Goal: Use online tool/utility: Use online tool/utility

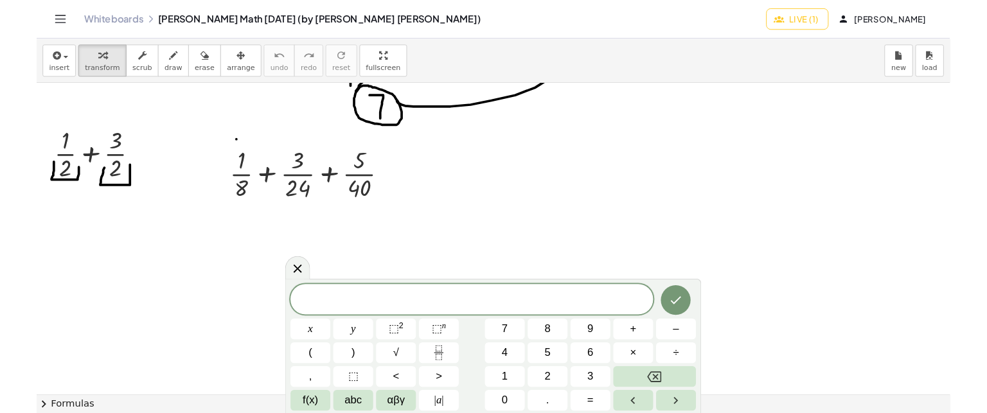
scroll to position [5208, 0]
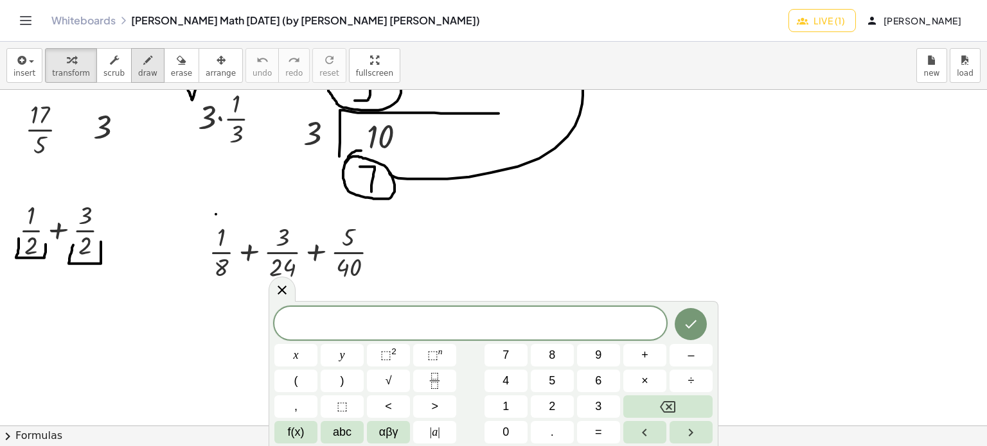
click at [138, 73] on span "draw" at bounding box center [147, 73] width 19 height 9
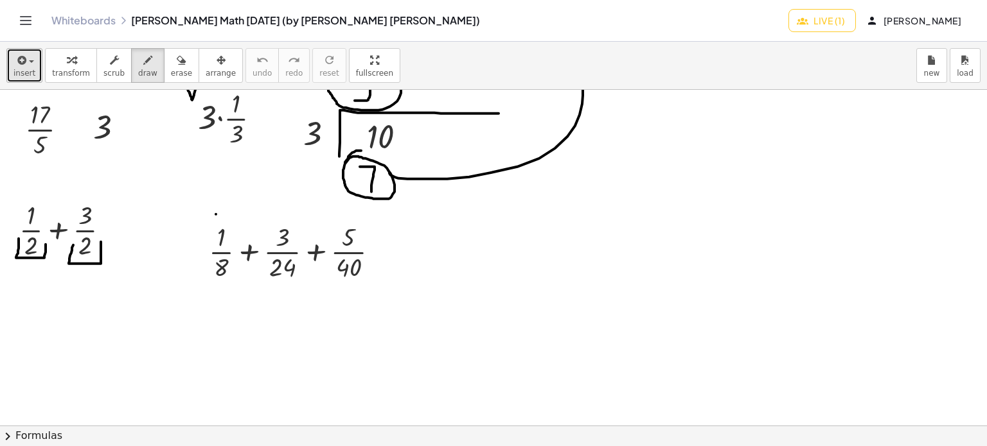
drag, startPoint x: 26, startPoint y: 56, endPoint x: 20, endPoint y: 59, distance: 6.6
click at [26, 57] on span "button" at bounding box center [27, 61] width 3 height 9
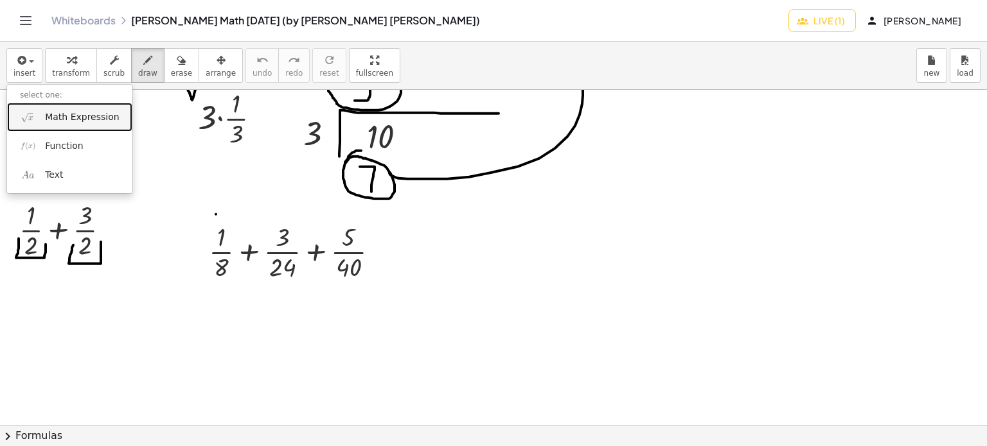
click at [47, 111] on span "Math Expression" at bounding box center [82, 117] width 74 height 13
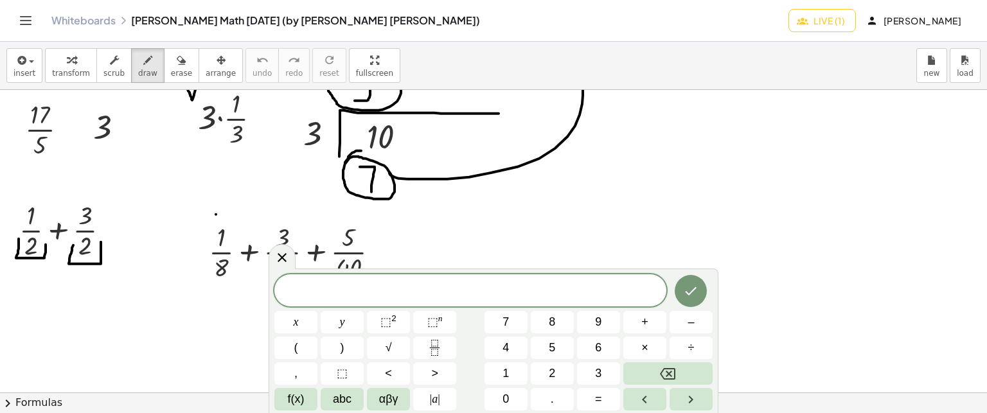
scroll to position [5272, 0]
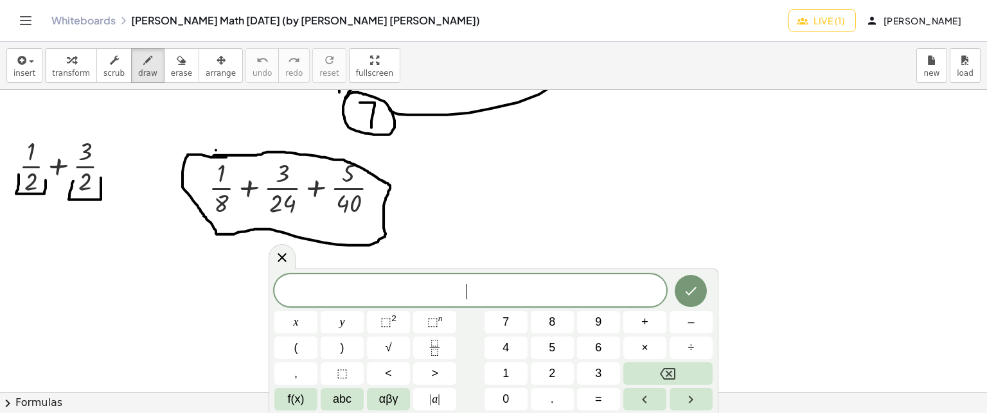
drag, startPoint x: 226, startPoint y: 156, endPoint x: 212, endPoint y: 156, distance: 14.1
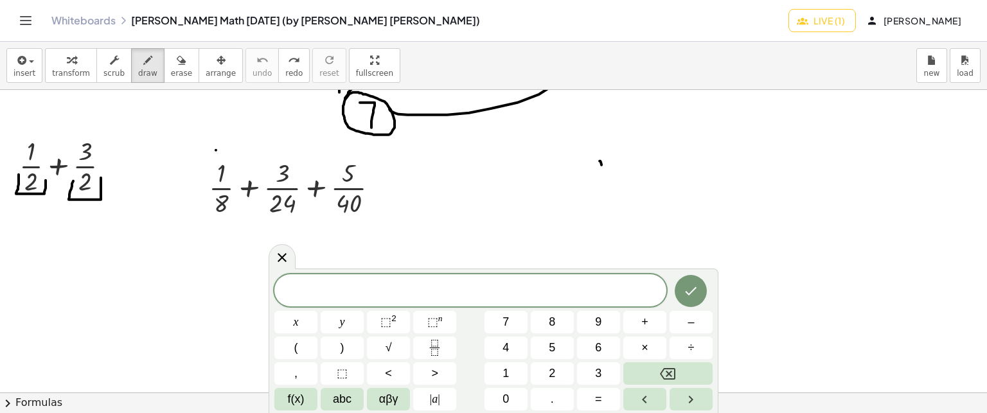
drag, startPoint x: 602, startPoint y: 199, endPoint x: 597, endPoint y: 229, distance: 29.9
drag, startPoint x: 599, startPoint y: 216, endPoint x: 597, endPoint y: 265, distance: 48.2
drag, startPoint x: 493, startPoint y: 156, endPoint x: 488, endPoint y: 151, distance: 6.8
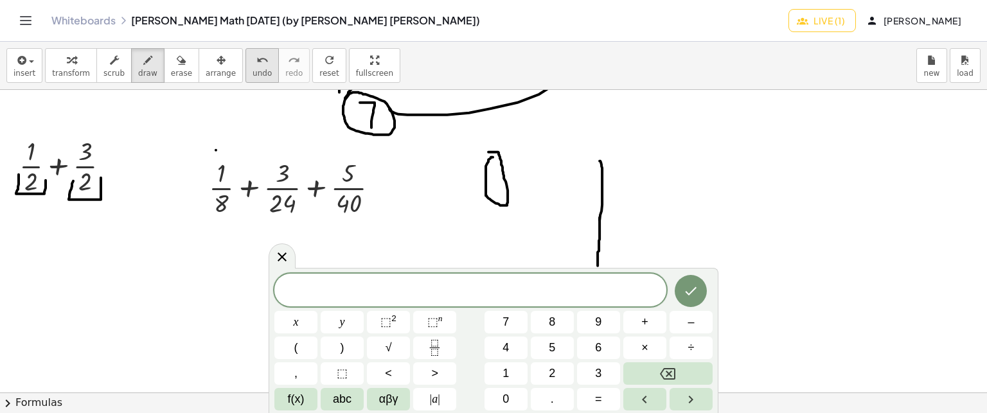
click at [252, 56] on div "undo" at bounding box center [261, 59] width 19 height 15
click at [471, 294] on span at bounding box center [470, 290] width 392 height 19
click at [692, 295] on icon "Done" at bounding box center [690, 290] width 15 height 15
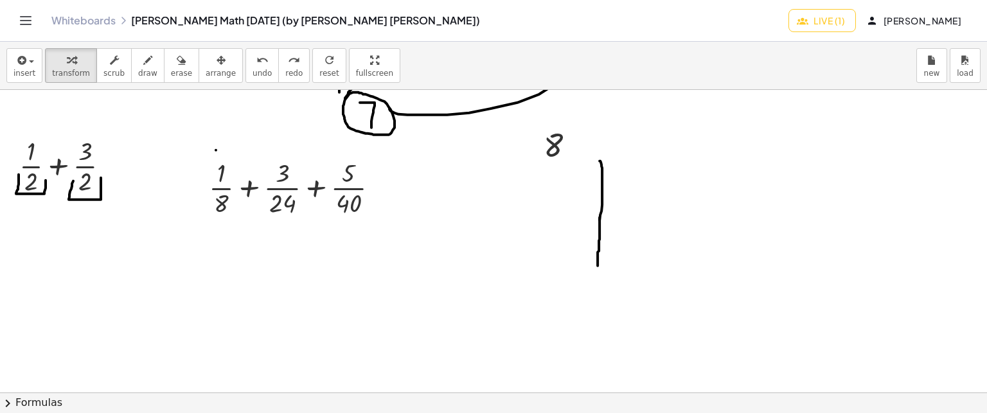
click at [5, 56] on div "insert select one: Math Expression Function Text transform scrub draw erase arr…" at bounding box center [493, 66] width 987 height 48
click at [11, 64] on button "insert" at bounding box center [24, 65] width 36 height 35
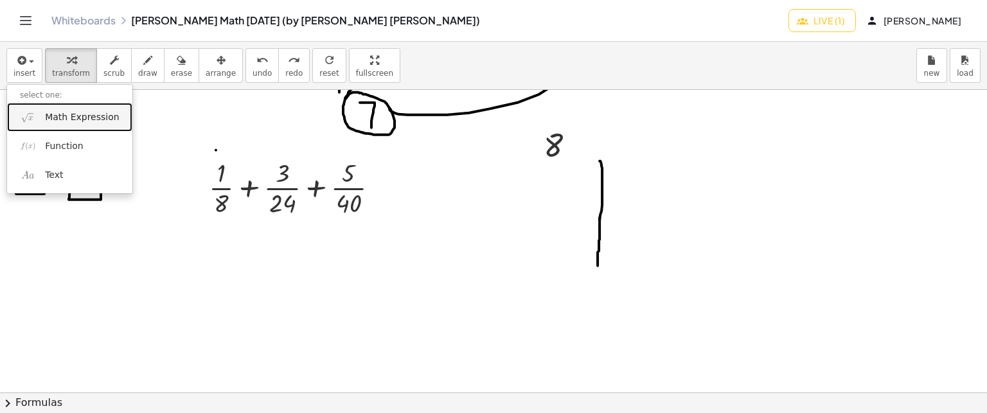
click at [44, 108] on link "Math Expression" at bounding box center [69, 117] width 125 height 29
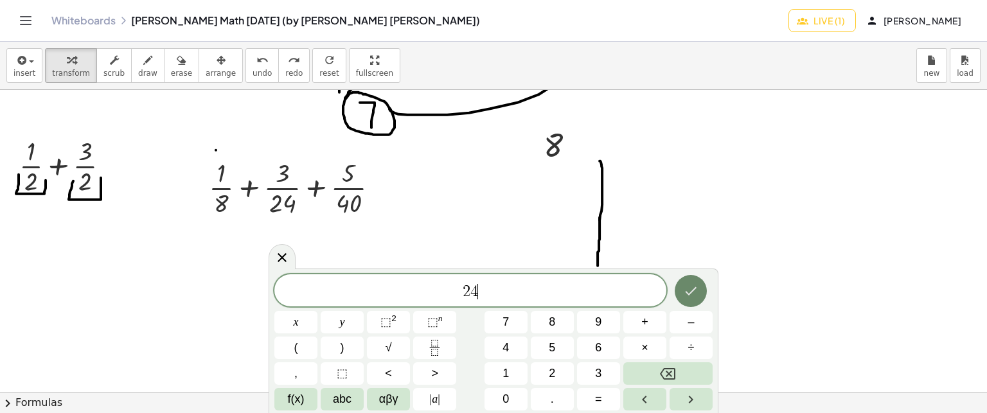
click at [696, 298] on icon "Done" at bounding box center [690, 290] width 15 height 15
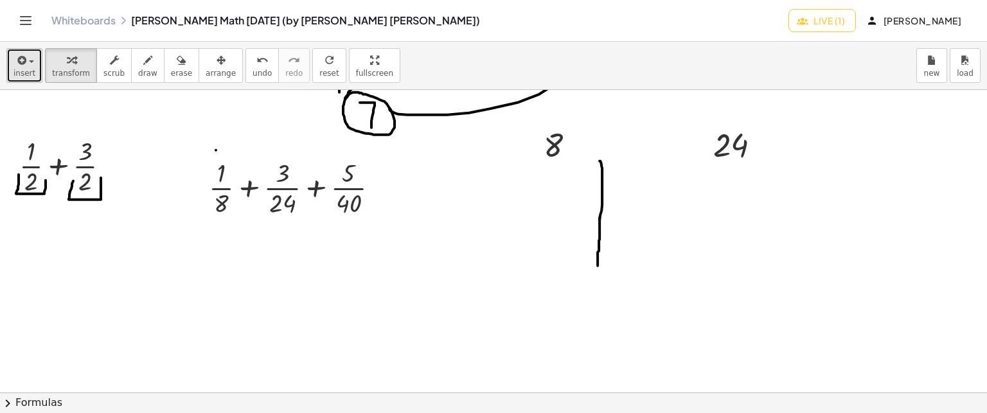
click at [24, 63] on icon "button" at bounding box center [21, 60] width 12 height 15
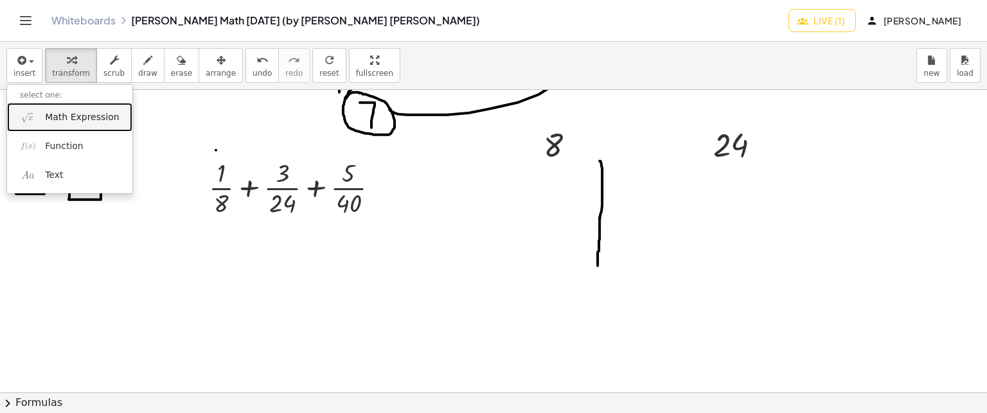
click at [67, 125] on link "Math Expression" at bounding box center [69, 117] width 125 height 29
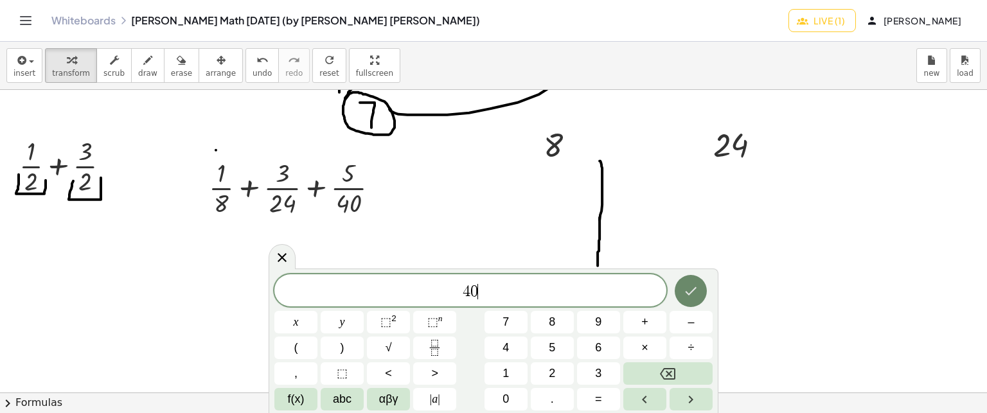
click at [693, 306] on button "Done" at bounding box center [690, 291] width 32 height 32
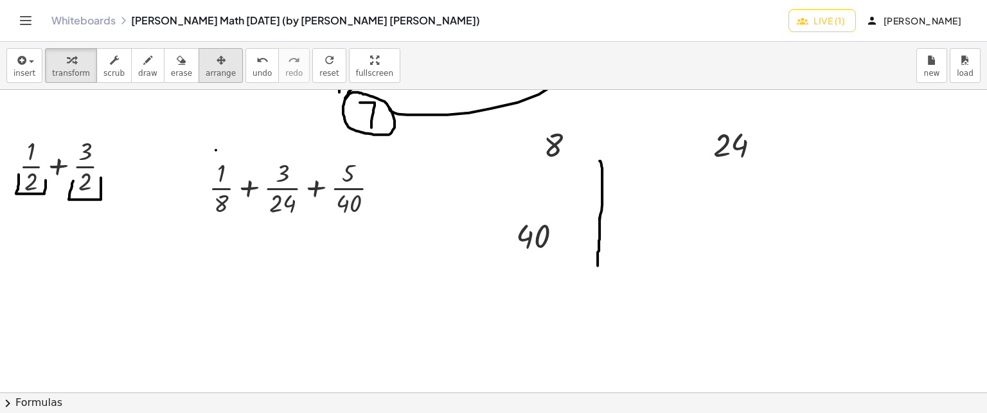
click at [198, 69] on button "arrange" at bounding box center [220, 65] width 44 height 35
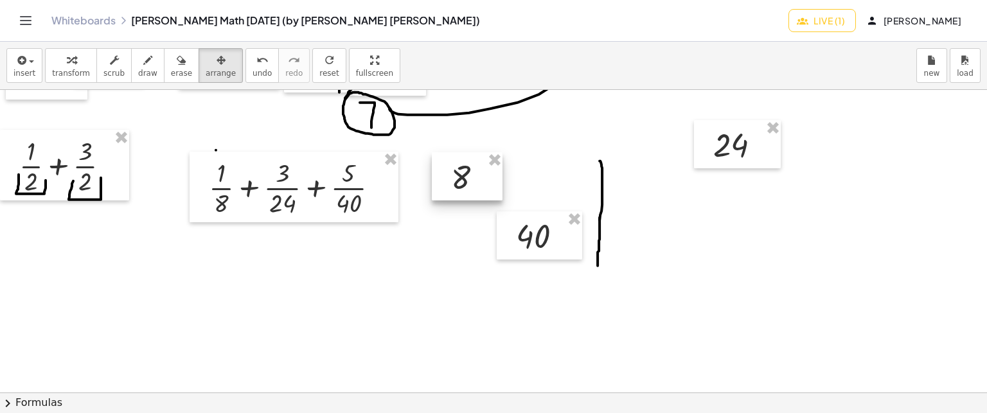
drag, startPoint x: 584, startPoint y: 160, endPoint x: 493, endPoint y: 188, distance: 95.5
click at [493, 188] on div at bounding box center [467, 176] width 71 height 49
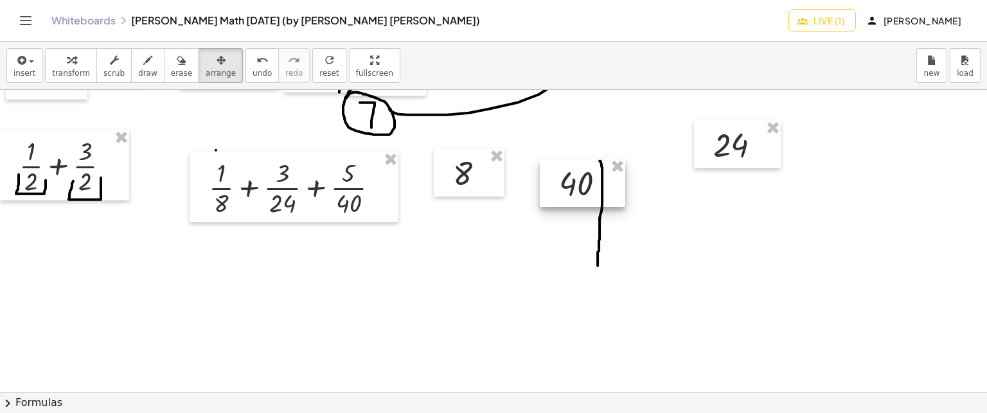
drag, startPoint x: 536, startPoint y: 232, endPoint x: 579, endPoint y: 179, distance: 67.6
click at [579, 179] on div at bounding box center [582, 183] width 85 height 49
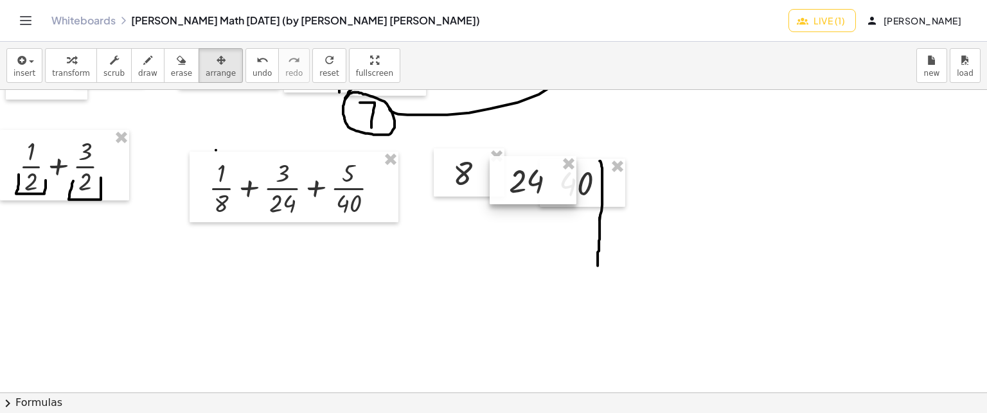
drag, startPoint x: 768, startPoint y: 163, endPoint x: 567, endPoint y: 202, distance: 205.3
click at [564, 201] on div at bounding box center [532, 180] width 87 height 49
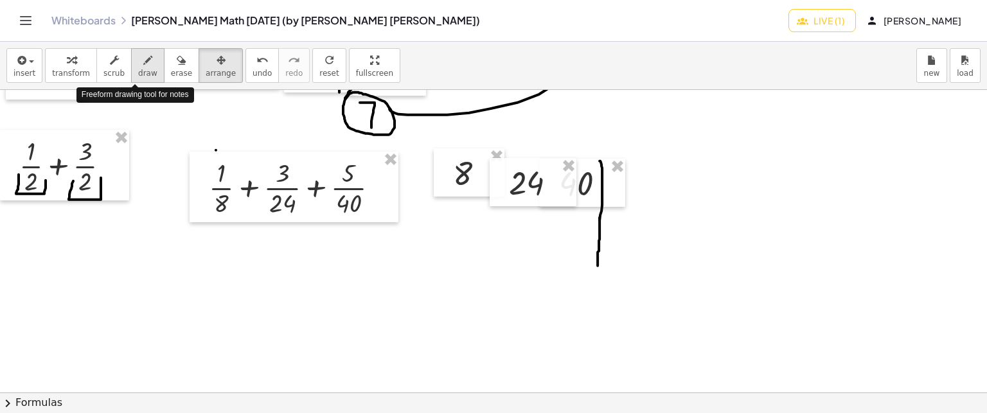
click at [143, 58] on icon "button" at bounding box center [147, 60] width 9 height 15
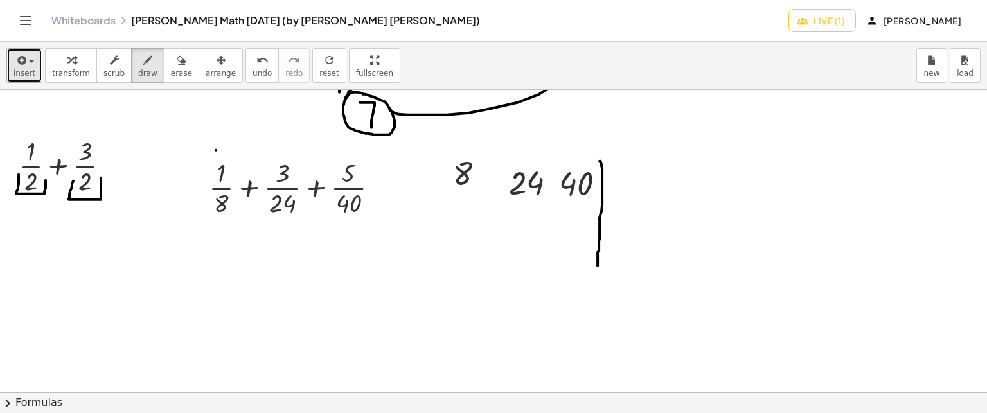
click at [12, 76] on button "insert" at bounding box center [24, 65] width 36 height 35
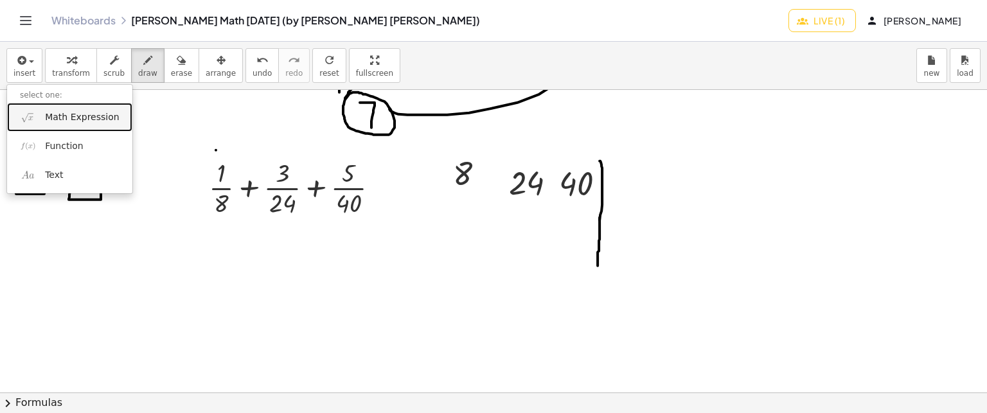
click at [10, 118] on link "Math Expression" at bounding box center [69, 117] width 125 height 29
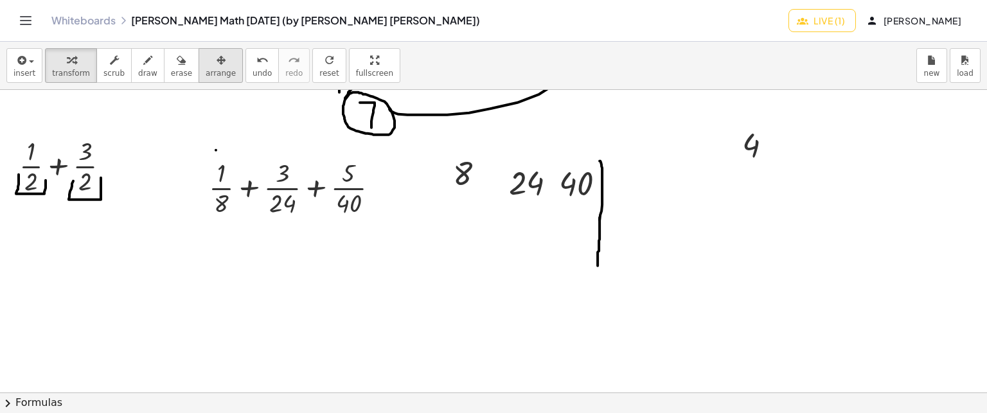
click at [216, 55] on icon "button" at bounding box center [220, 60] width 9 height 15
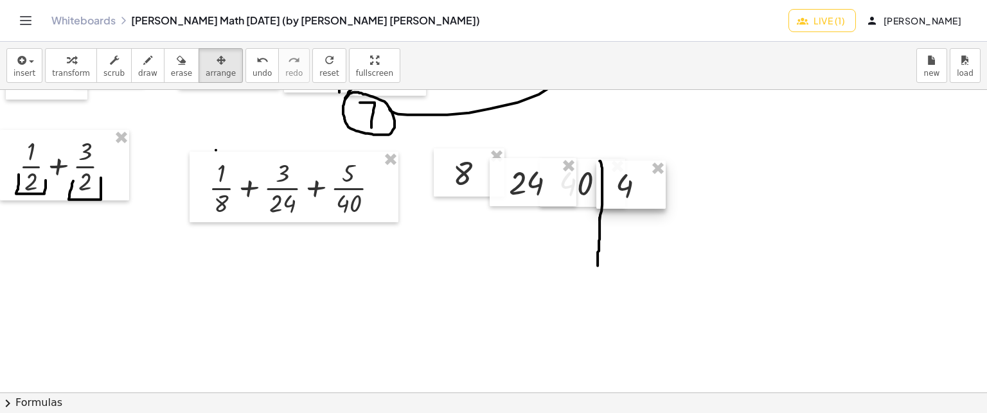
drag, startPoint x: 742, startPoint y: 159, endPoint x: 616, endPoint y: 199, distance: 132.8
click at [616, 199] on div at bounding box center [630, 185] width 69 height 49
drag, startPoint x: 132, startPoint y: 66, endPoint x: 98, endPoint y: 65, distance: 34.7
click at [143, 66] on icon "button" at bounding box center [147, 60] width 9 height 15
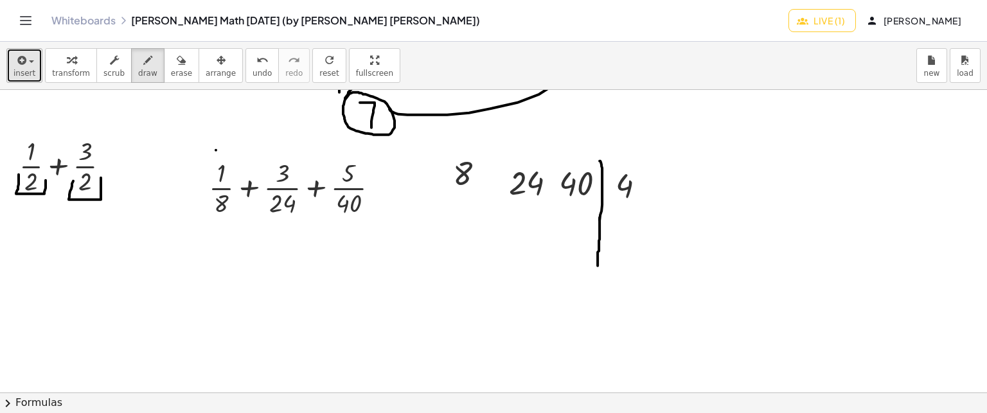
click at [10, 63] on button "insert" at bounding box center [24, 65] width 36 height 35
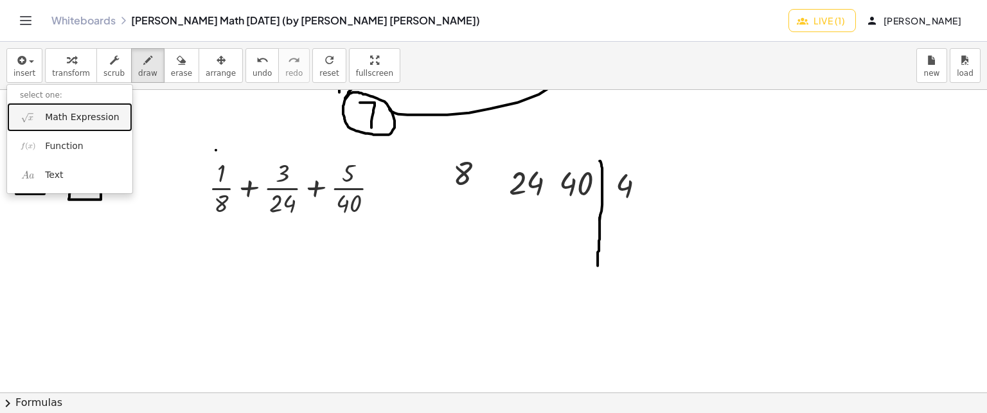
click at [74, 105] on link "Math Expression" at bounding box center [69, 117] width 125 height 29
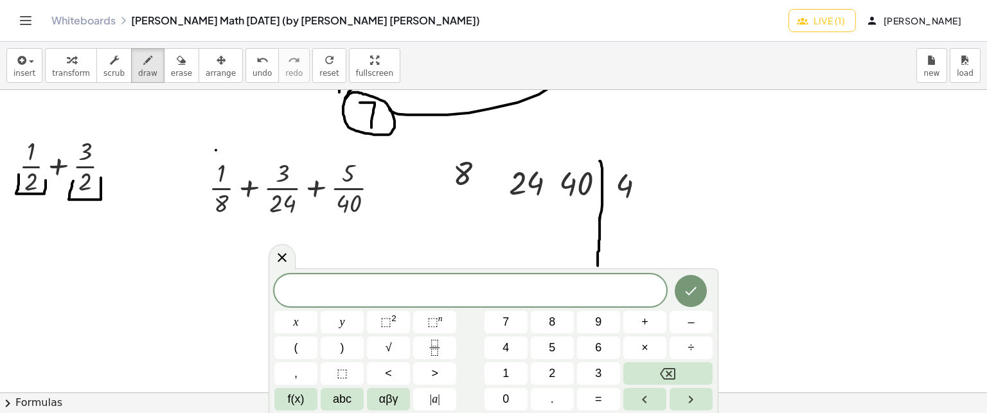
scroll to position [5336, 0]
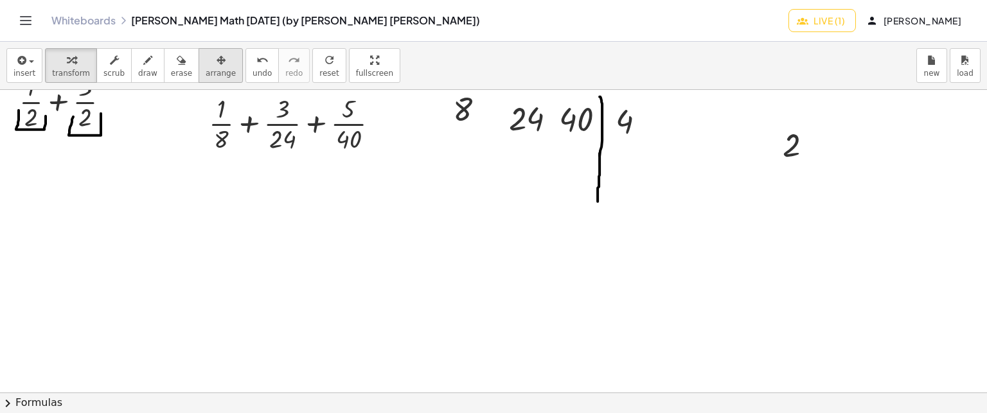
click at [206, 64] on div "button" at bounding box center [221, 59] width 30 height 15
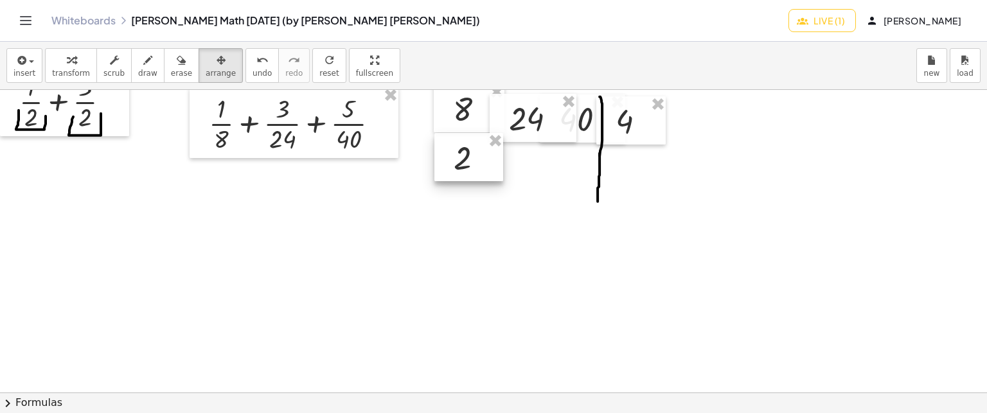
drag, startPoint x: 779, startPoint y: 157, endPoint x: 449, endPoint y: 170, distance: 330.4
click at [449, 170] on div at bounding box center [468, 157] width 69 height 49
click at [18, 55] on icon "button" at bounding box center [21, 60] width 12 height 15
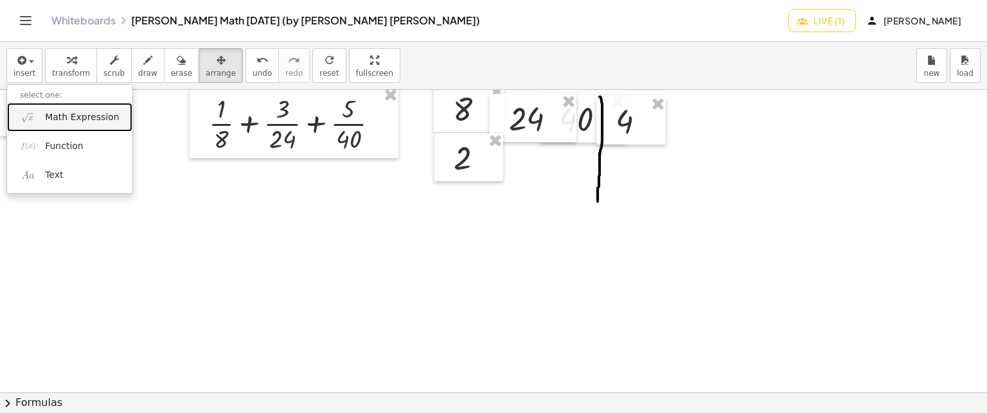
click at [58, 121] on span "Math Expression" at bounding box center [82, 117] width 74 height 13
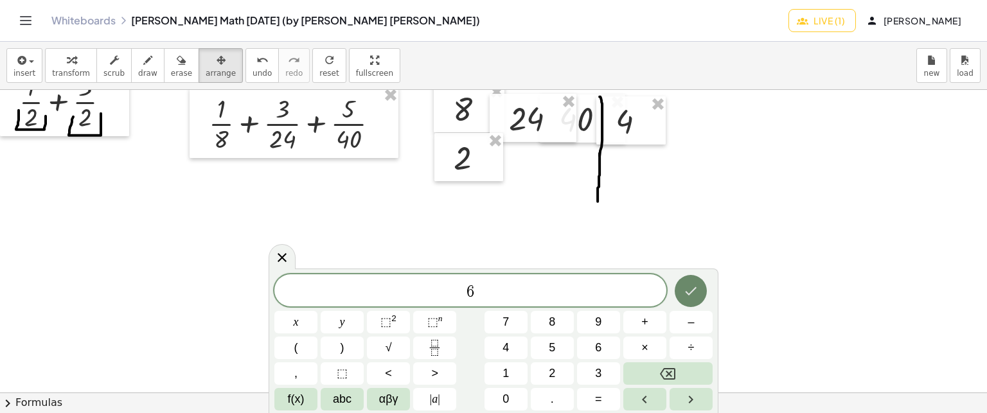
click at [696, 292] on icon "Done" at bounding box center [690, 290] width 15 height 15
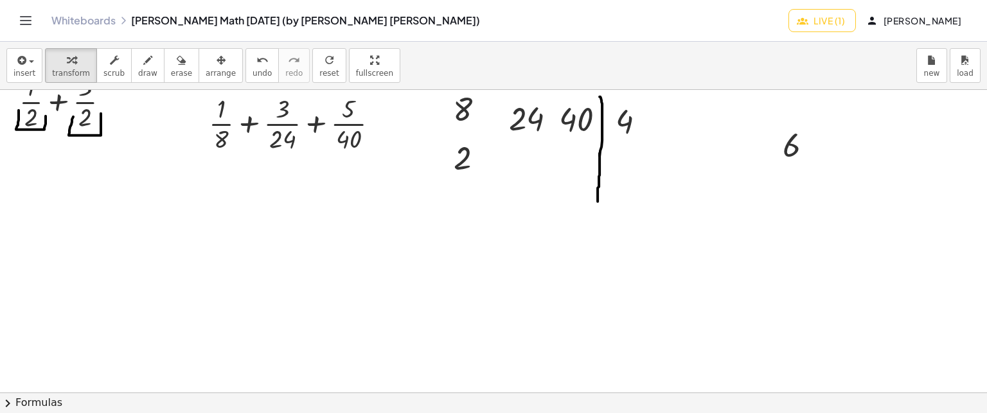
click at [206, 69] on span "arrange" at bounding box center [221, 73] width 30 height 9
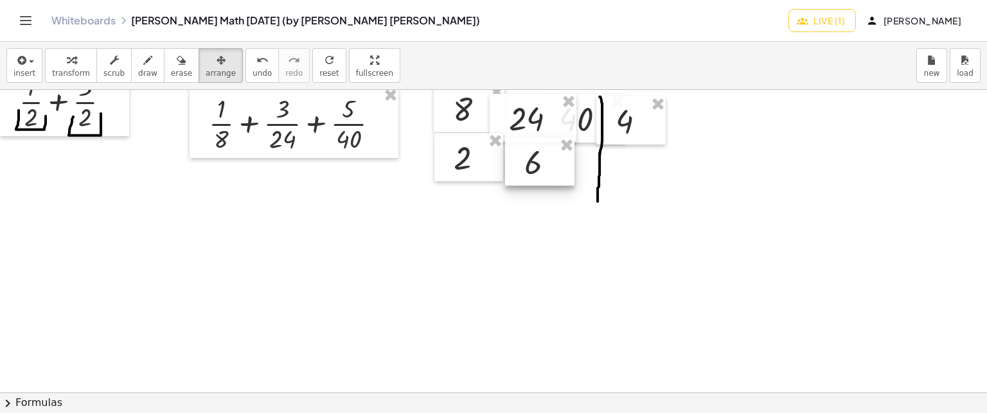
drag, startPoint x: 791, startPoint y: 141, endPoint x: 533, endPoint y: 158, distance: 258.8
click at [533, 158] on div at bounding box center [539, 161] width 69 height 49
click at [30, 70] on span "insert" at bounding box center [24, 73] width 22 height 9
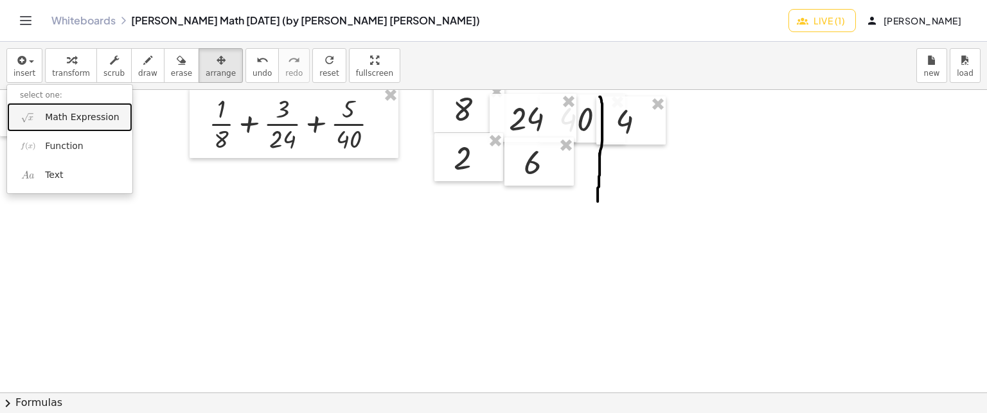
click at [38, 108] on link "Math Expression" at bounding box center [69, 117] width 125 height 29
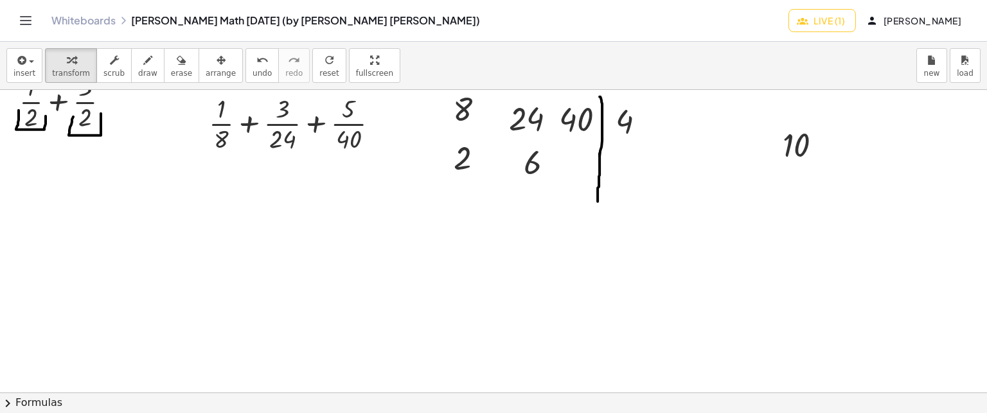
drag, startPoint x: 187, startPoint y: 52, endPoint x: 688, endPoint y: 189, distance: 519.5
click at [198, 52] on button "arrange" at bounding box center [220, 65] width 44 height 35
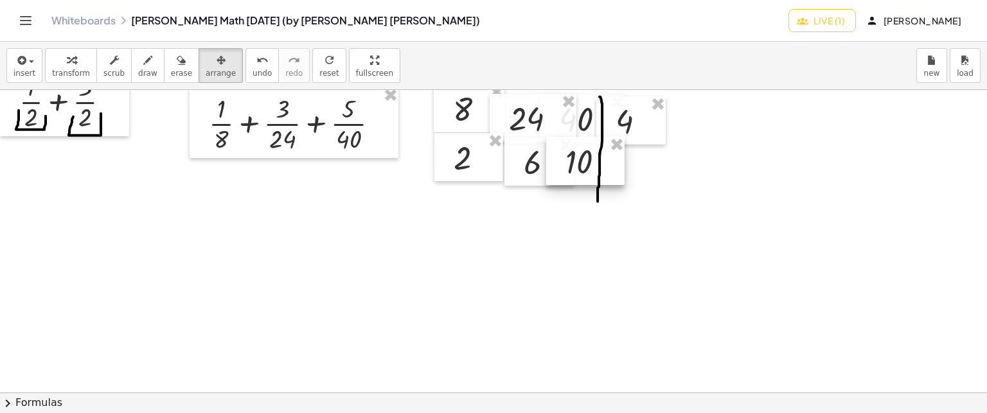
drag, startPoint x: 778, startPoint y: 150, endPoint x: 563, endPoint y: 166, distance: 215.8
click at [563, 166] on div at bounding box center [585, 161] width 78 height 49
click at [136, 78] on button "draw" at bounding box center [147, 65] width 33 height 35
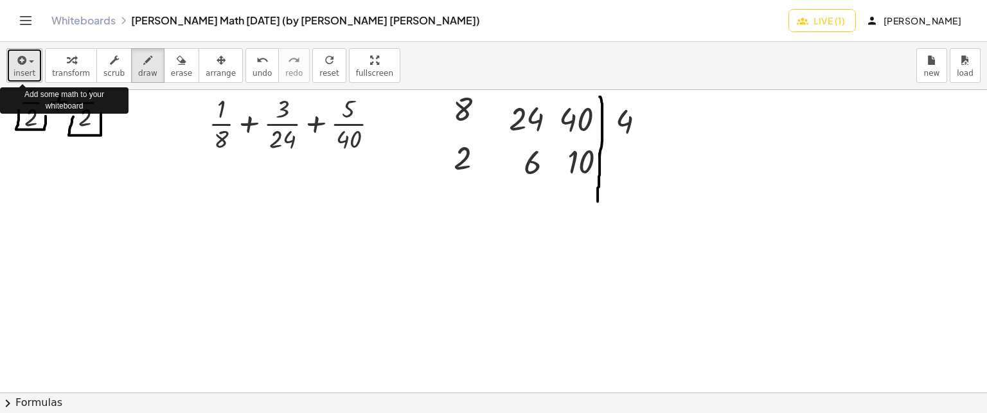
click at [15, 55] on icon "button" at bounding box center [21, 60] width 12 height 15
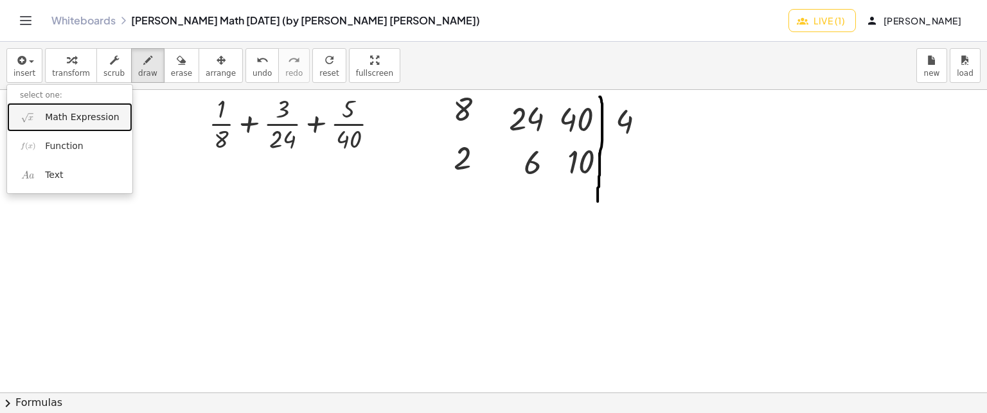
click at [66, 123] on span "Math Expression" at bounding box center [82, 117] width 74 height 13
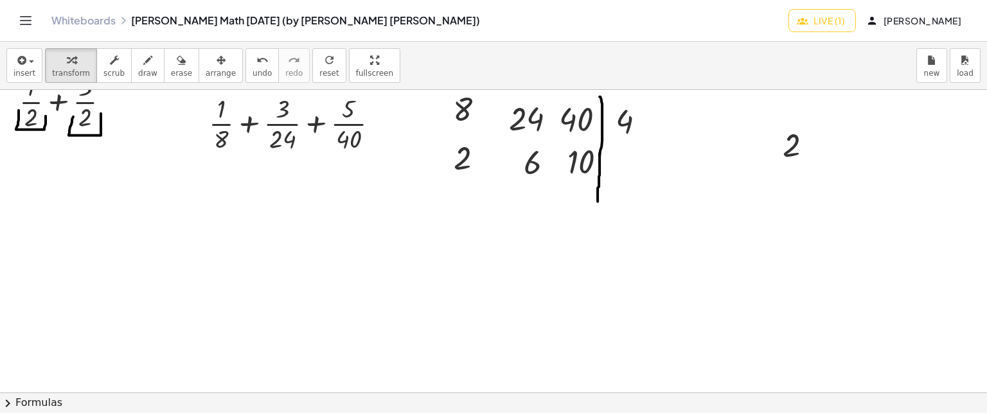
click at [200, 80] on button "arrange" at bounding box center [220, 65] width 44 height 35
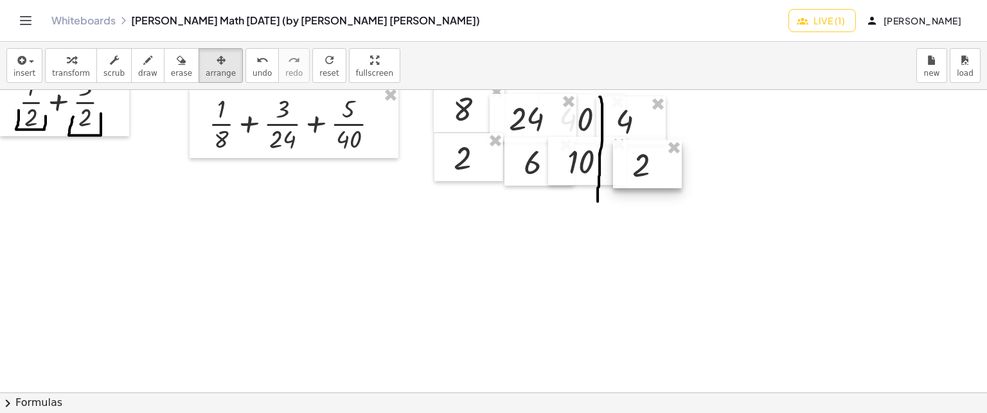
drag, startPoint x: 789, startPoint y: 146, endPoint x: 638, endPoint y: 166, distance: 152.2
click at [638, 166] on div at bounding box center [647, 164] width 69 height 49
click at [26, 64] on span "button" at bounding box center [27, 61] width 3 height 9
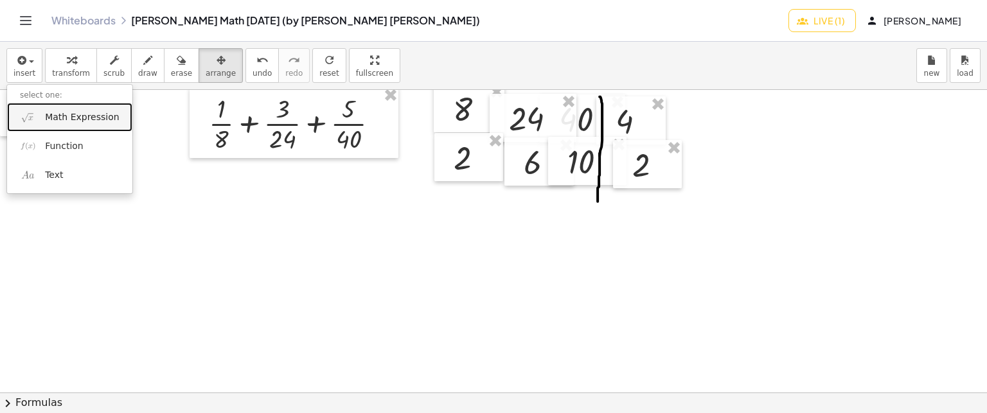
click at [28, 125] on img at bounding box center [28, 117] width 16 height 16
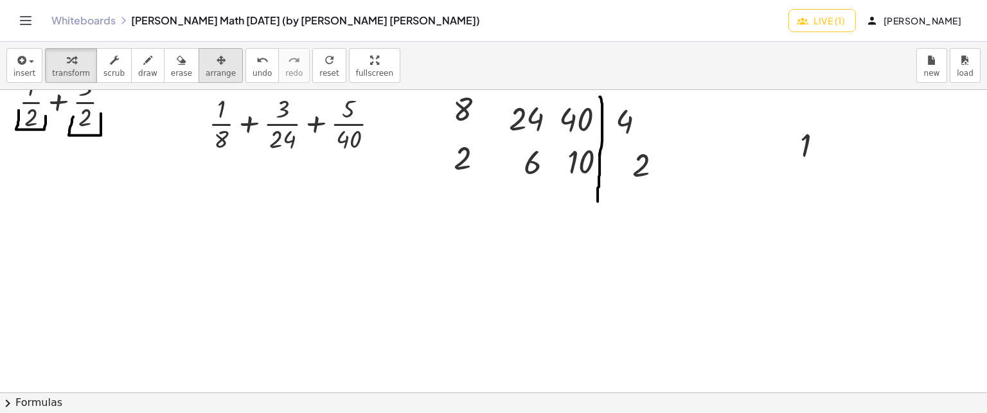
click at [206, 73] on span "arrange" at bounding box center [221, 73] width 30 height 9
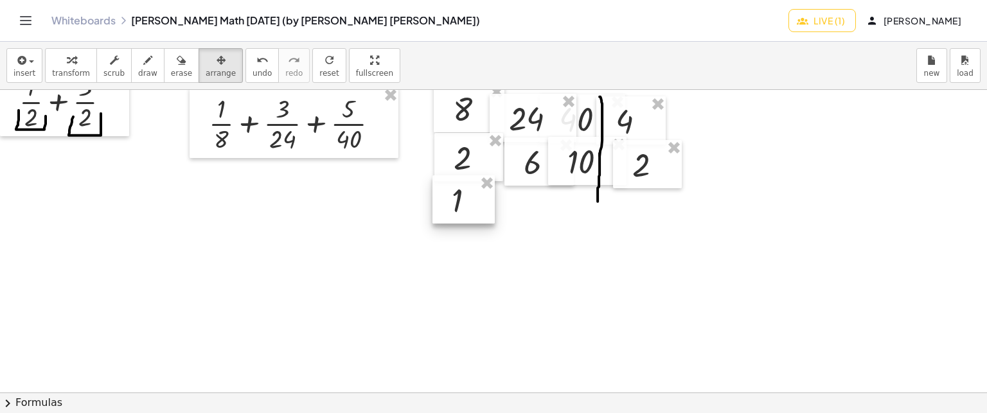
drag, startPoint x: 806, startPoint y: 147, endPoint x: 458, endPoint y: 202, distance: 352.4
click at [458, 202] on div at bounding box center [463, 199] width 62 height 49
click at [131, 61] on button "draw" at bounding box center [147, 65] width 33 height 35
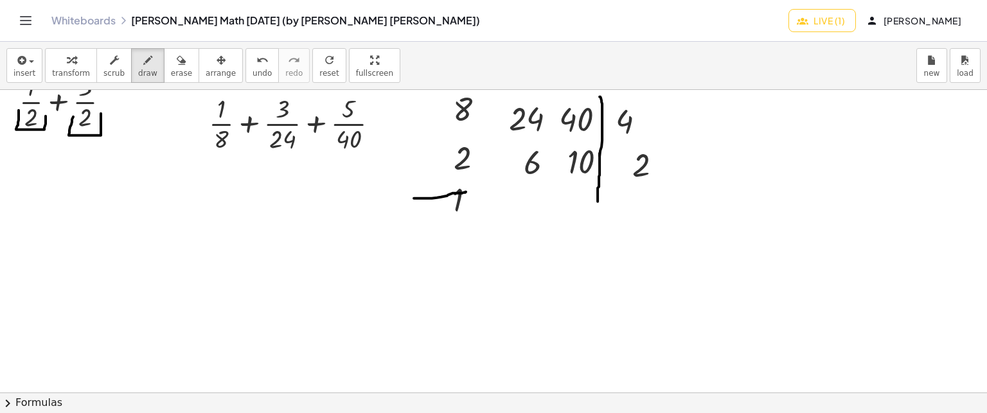
drag, startPoint x: 414, startPoint y: 197, endPoint x: 466, endPoint y: 191, distance: 52.4
click at [256, 66] on icon "undo" at bounding box center [262, 60] width 12 height 15
click at [8, 62] on button "insert" at bounding box center [24, 65] width 36 height 35
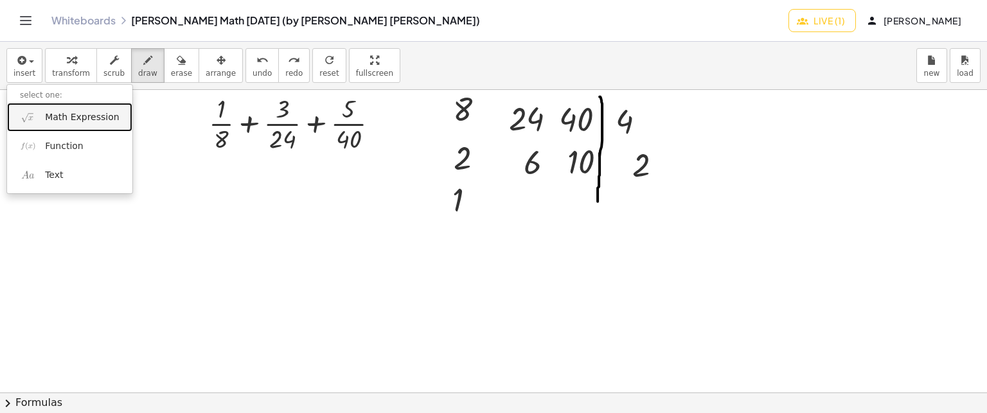
click at [51, 118] on span "Math Expression" at bounding box center [82, 117] width 74 height 13
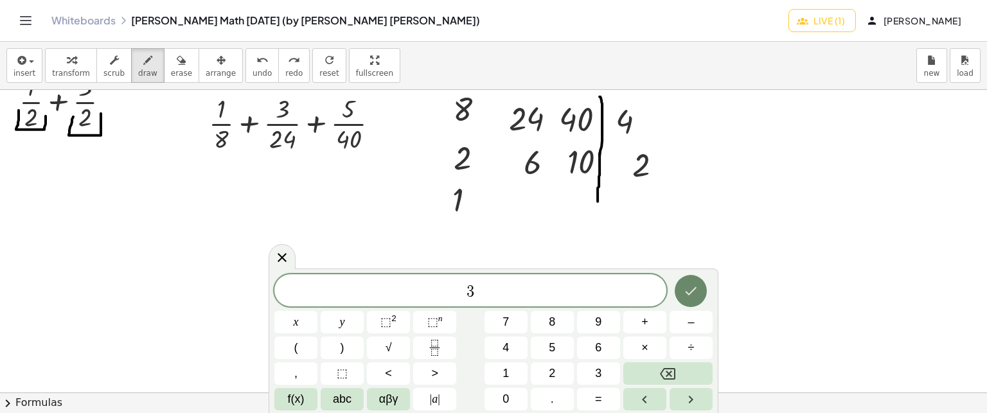
click at [696, 297] on icon "Done" at bounding box center [690, 290] width 15 height 15
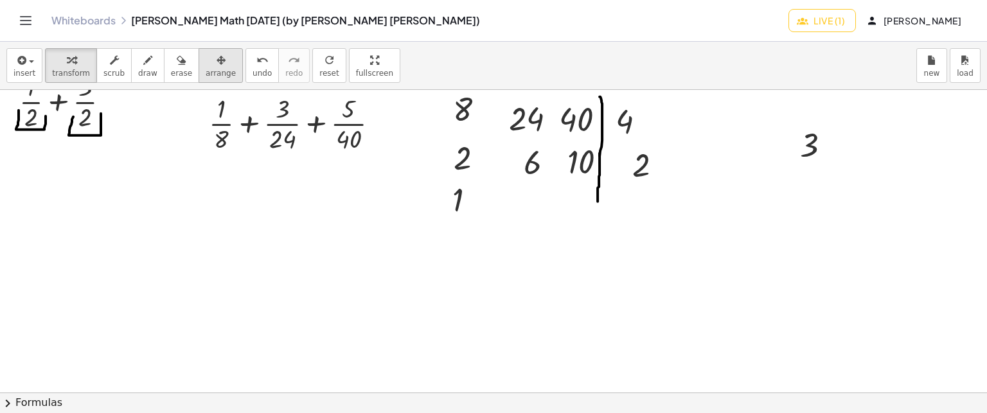
click at [216, 62] on icon "button" at bounding box center [220, 60] width 9 height 15
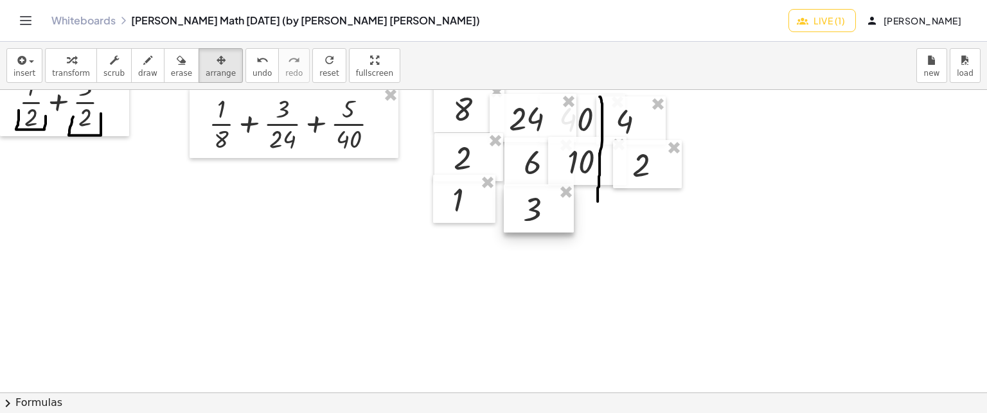
drag, startPoint x: 790, startPoint y: 151, endPoint x: 513, endPoint y: 213, distance: 283.6
click at [513, 213] on div at bounding box center [539, 208] width 70 height 49
click at [18, 57] on icon "button" at bounding box center [21, 60] width 12 height 15
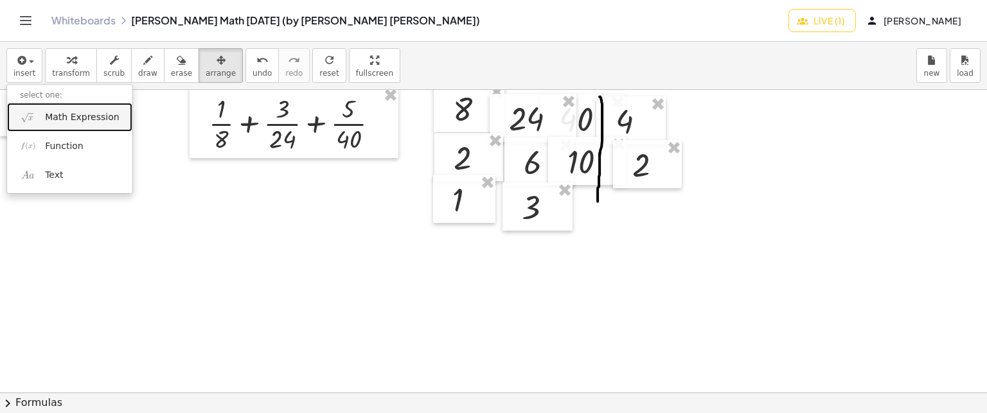
click at [43, 105] on link "Math Expression" at bounding box center [69, 117] width 125 height 29
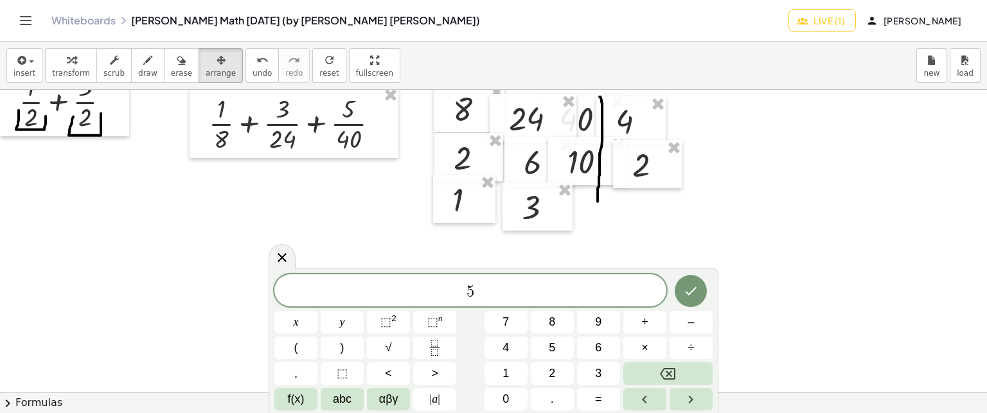
click at [317, 311] on div at bounding box center [295, 322] width 43 height 22
click at [679, 299] on button "Done" at bounding box center [690, 291] width 32 height 32
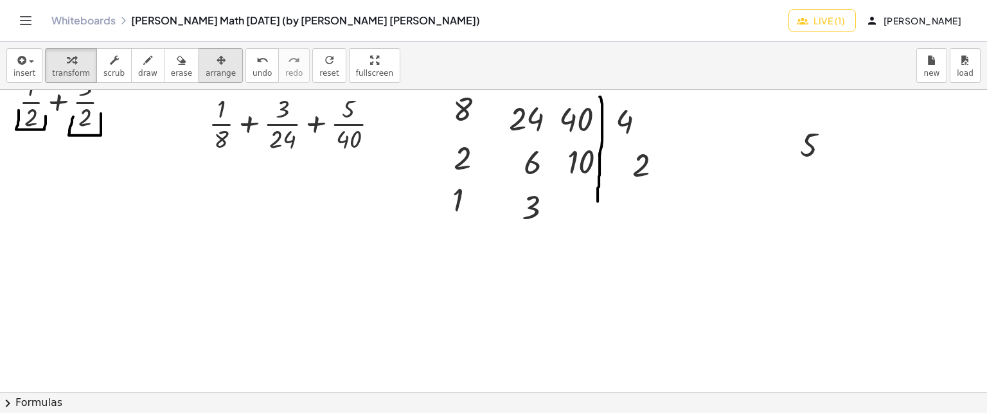
click at [206, 62] on div "button" at bounding box center [221, 59] width 30 height 15
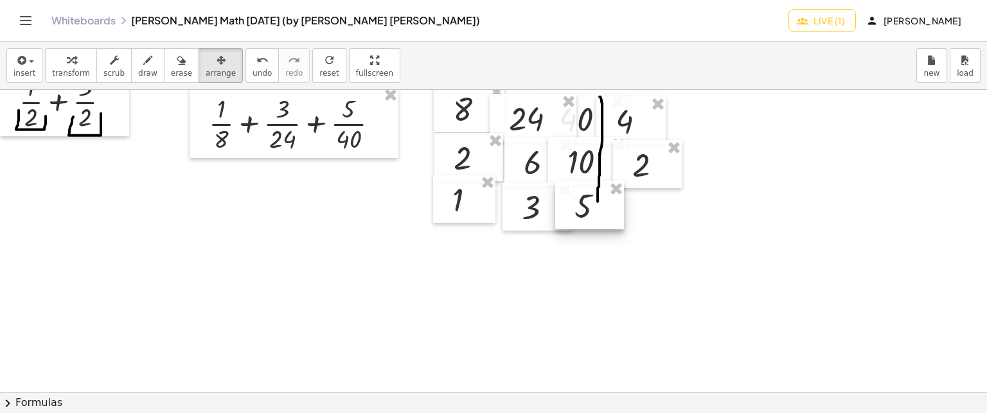
drag, startPoint x: 802, startPoint y: 163, endPoint x: 577, endPoint y: 225, distance: 233.1
click at [577, 225] on div at bounding box center [589, 205] width 69 height 49
click at [143, 65] on icon "button" at bounding box center [147, 60] width 9 height 15
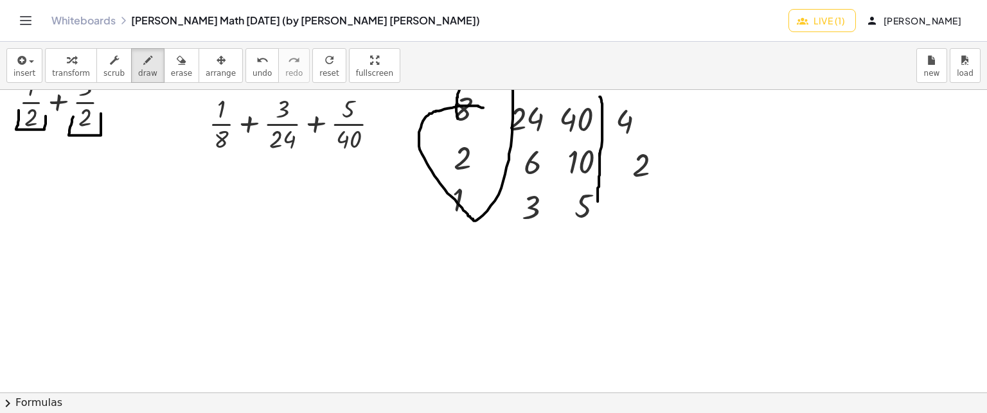
drag, startPoint x: 483, startPoint y: 107, endPoint x: 461, endPoint y: 121, distance: 26.0
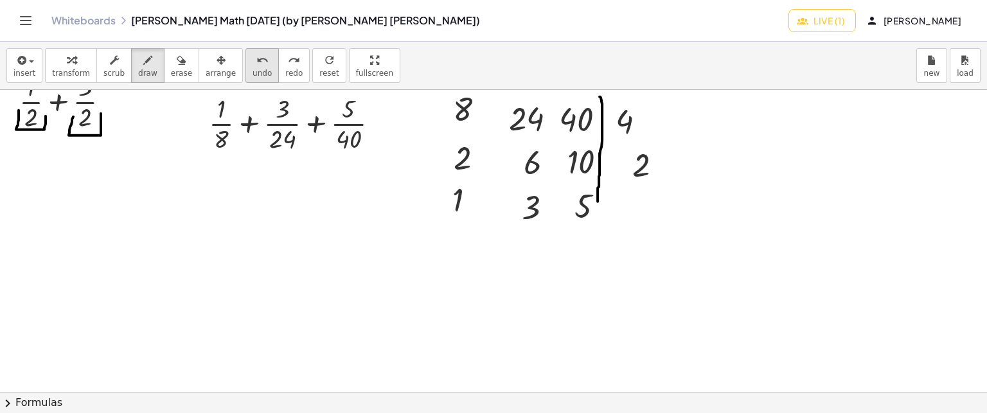
click at [245, 69] on button "undo undo" at bounding box center [261, 65] width 33 height 35
click at [285, 60] on div "redo" at bounding box center [293, 59] width 17 height 15
click at [33, 82] on button "insert" at bounding box center [24, 65] width 36 height 35
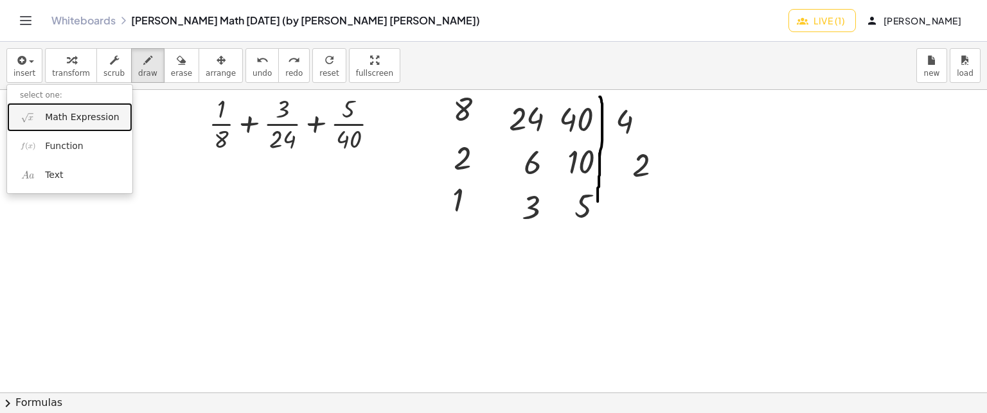
click at [28, 126] on link "Math Expression" at bounding box center [69, 117] width 125 height 29
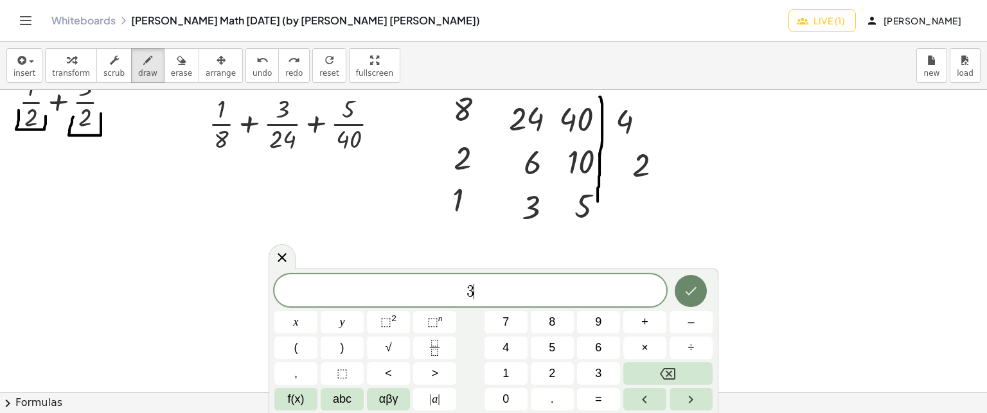
click at [676, 297] on button "Done" at bounding box center [690, 291] width 32 height 32
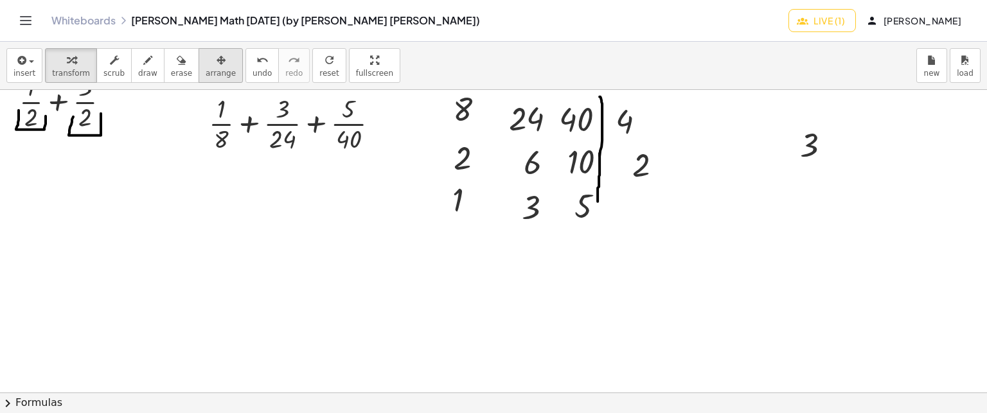
drag, startPoint x: 191, startPoint y: 58, endPoint x: 239, endPoint y: 89, distance: 56.3
click at [206, 58] on div "button" at bounding box center [221, 59] width 30 height 15
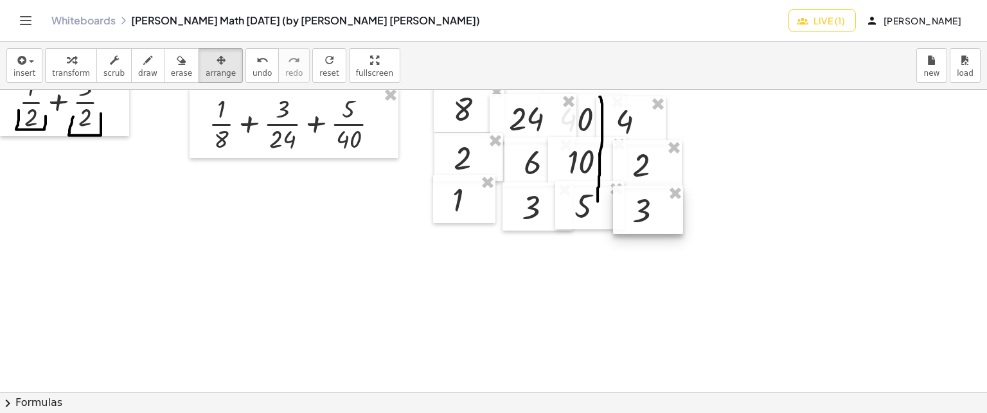
drag, startPoint x: 781, startPoint y: 167, endPoint x: 614, endPoint y: 232, distance: 179.2
click at [614, 232] on div at bounding box center [648, 210] width 70 height 49
click at [12, 64] on button "insert" at bounding box center [24, 65] width 36 height 35
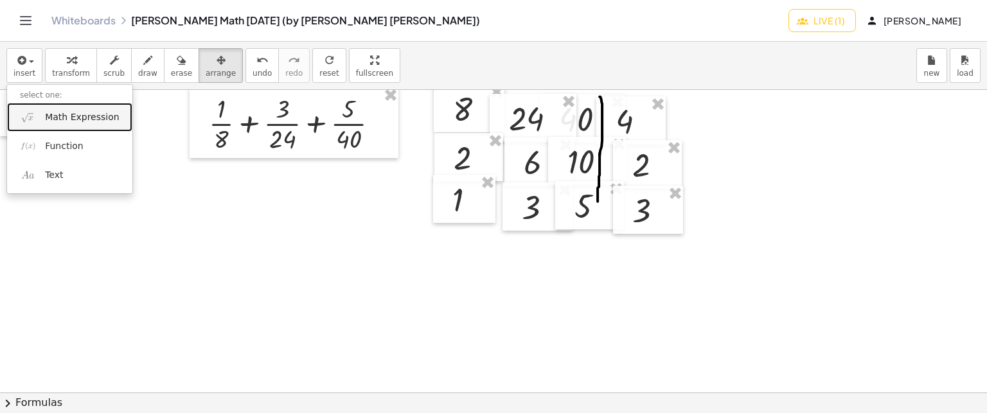
click at [64, 119] on span "Math Expression" at bounding box center [82, 117] width 74 height 13
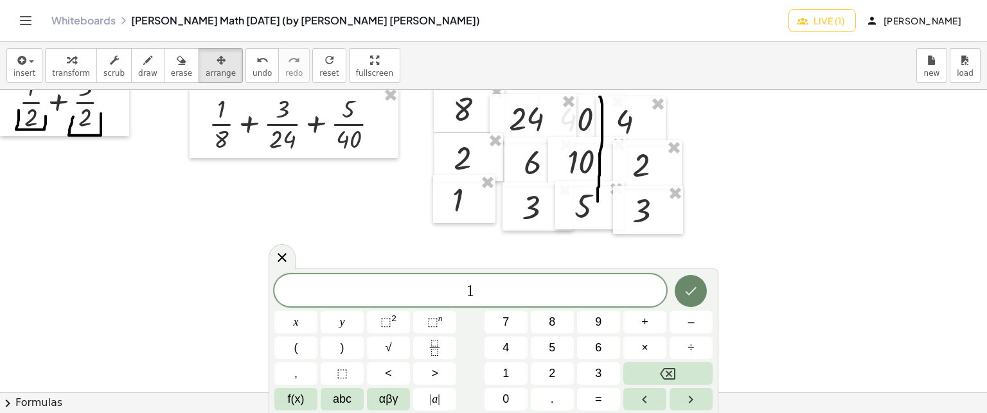
click at [693, 300] on button "Done" at bounding box center [690, 291] width 32 height 32
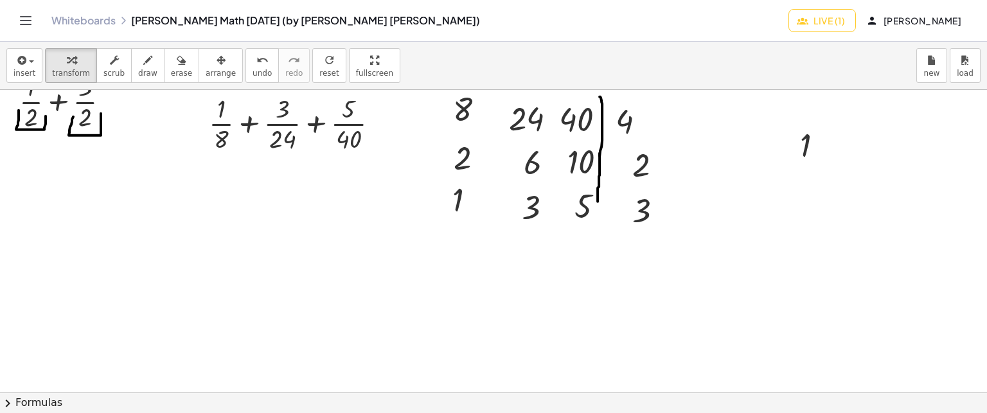
click at [209, 82] on div "insert select one: Math Expression Function Text transform scrub draw erase arr…" at bounding box center [493, 66] width 987 height 48
click at [206, 73] on span "arrange" at bounding box center [221, 73] width 30 height 9
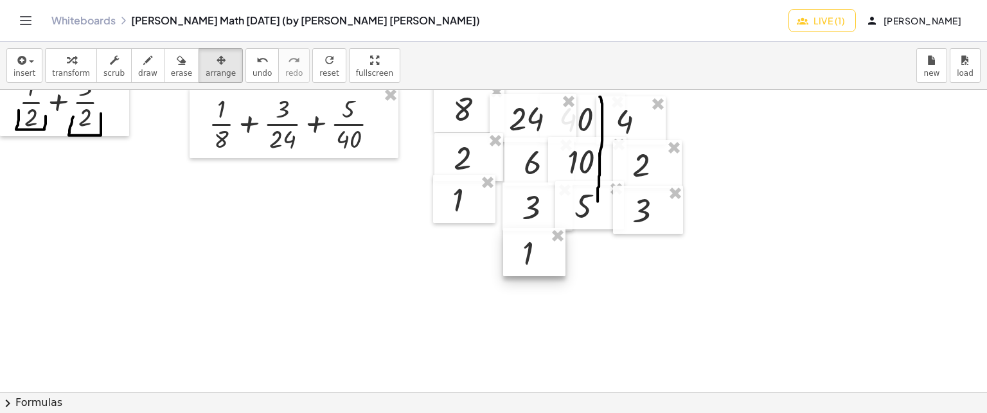
drag, startPoint x: 804, startPoint y: 161, endPoint x: 527, endPoint y: 268, distance: 296.9
click at [527, 268] on div at bounding box center [534, 252] width 62 height 49
click at [18, 60] on icon "button" at bounding box center [21, 60] width 12 height 15
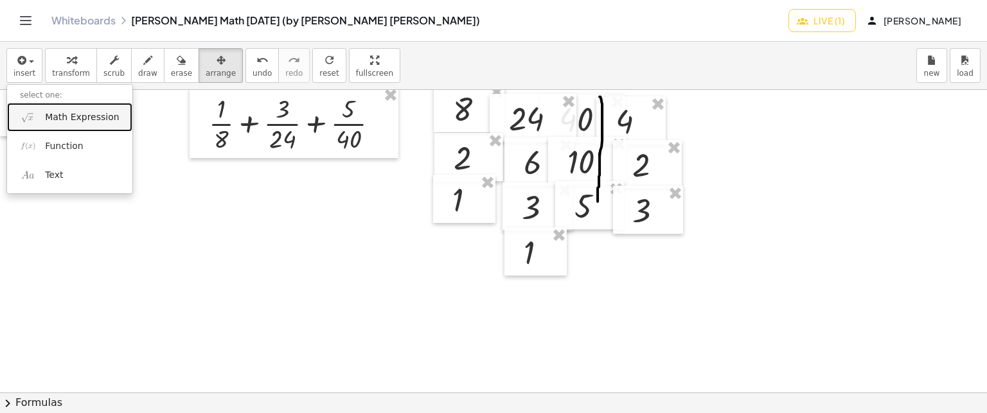
click at [35, 110] on img at bounding box center [28, 117] width 16 height 16
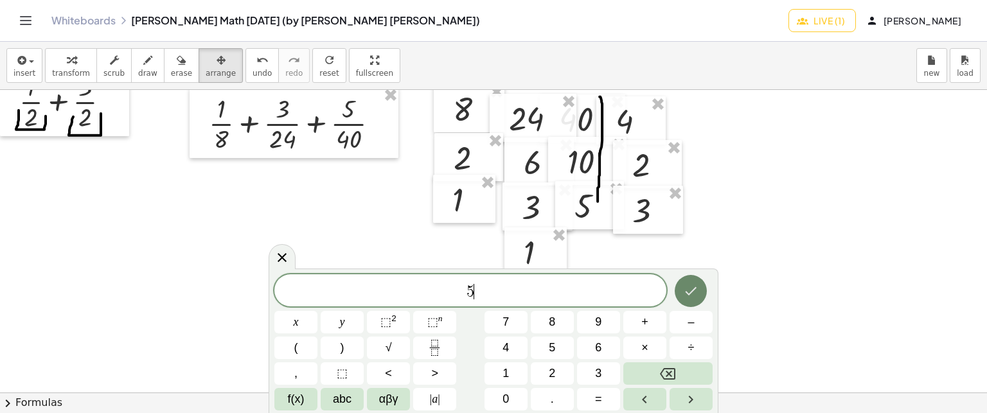
click at [698, 285] on icon "Done" at bounding box center [690, 290] width 15 height 15
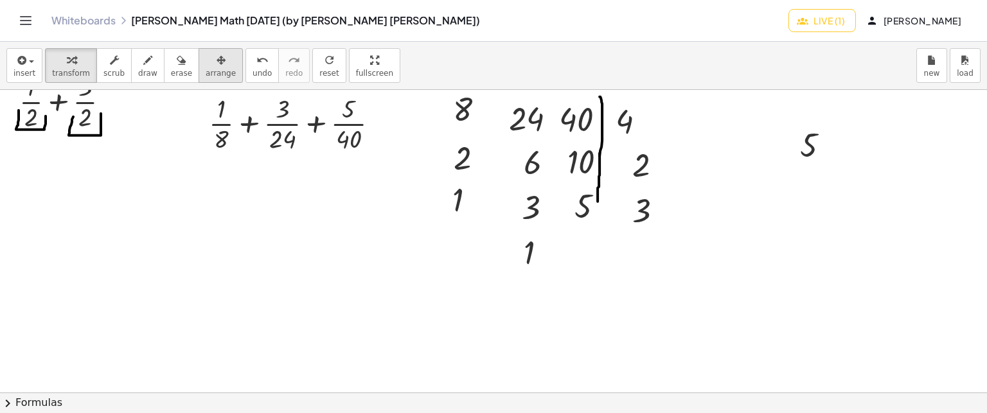
click at [208, 75] on span "arrange" at bounding box center [221, 73] width 30 height 9
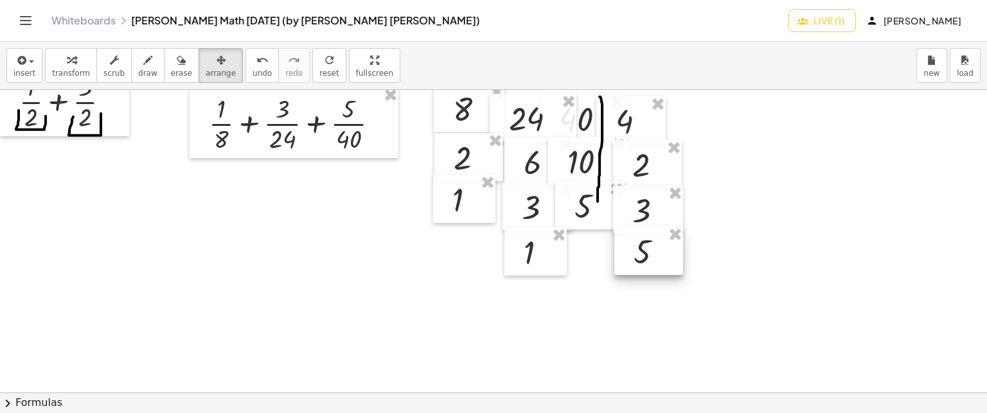
drag, startPoint x: 813, startPoint y: 159, endPoint x: 646, endPoint y: 266, distance: 198.5
click at [646, 266] on div at bounding box center [648, 251] width 69 height 49
click at [143, 62] on icon "button" at bounding box center [147, 60] width 9 height 15
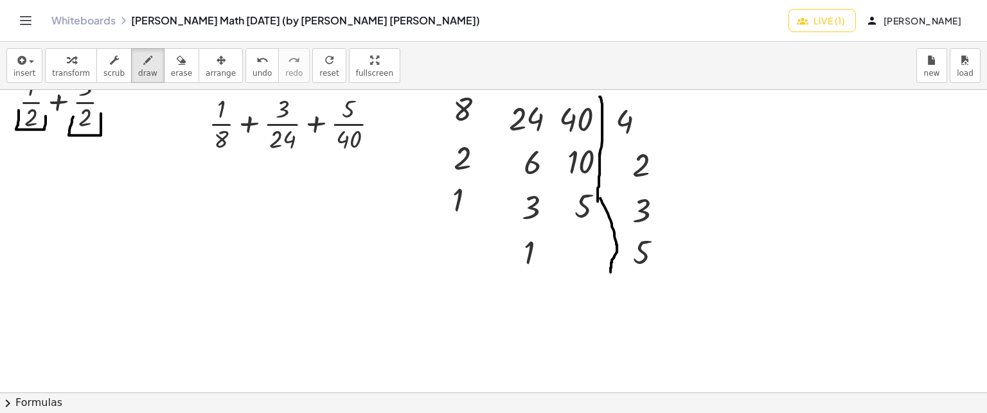
drag, startPoint x: 600, startPoint y: 197, endPoint x: 610, endPoint y: 271, distance: 74.6
click at [39, 79] on button "insert" at bounding box center [24, 65] width 36 height 35
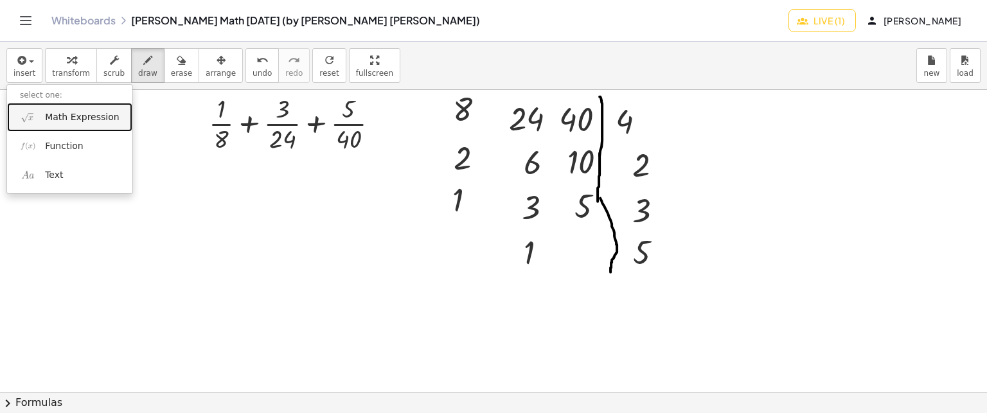
click at [67, 128] on link "Math Expression" at bounding box center [69, 117] width 125 height 29
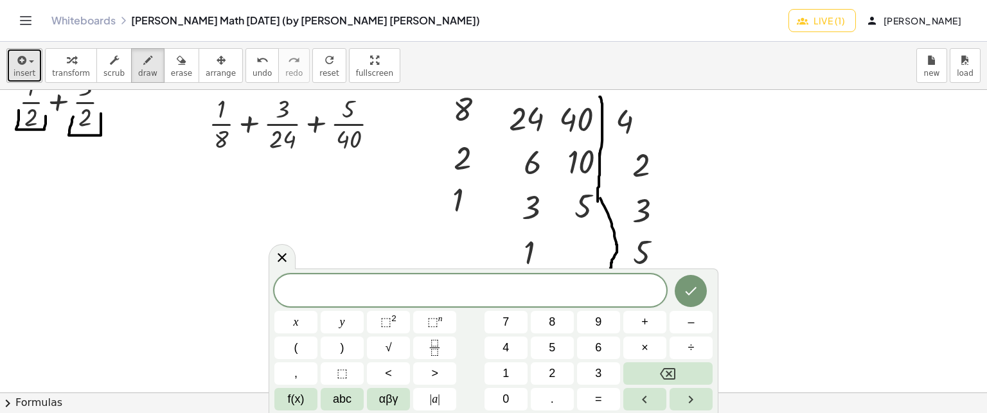
click at [21, 77] on span "insert" at bounding box center [24, 73] width 22 height 9
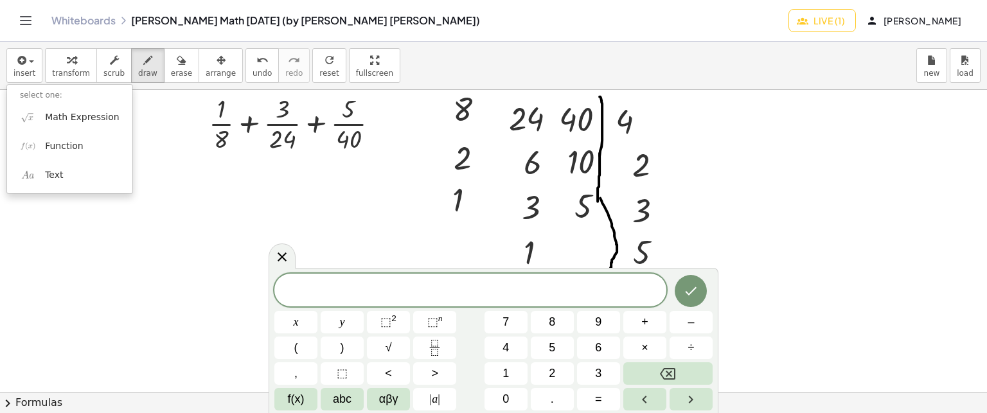
click at [55, 100] on li "select one:" at bounding box center [69, 95] width 125 height 15
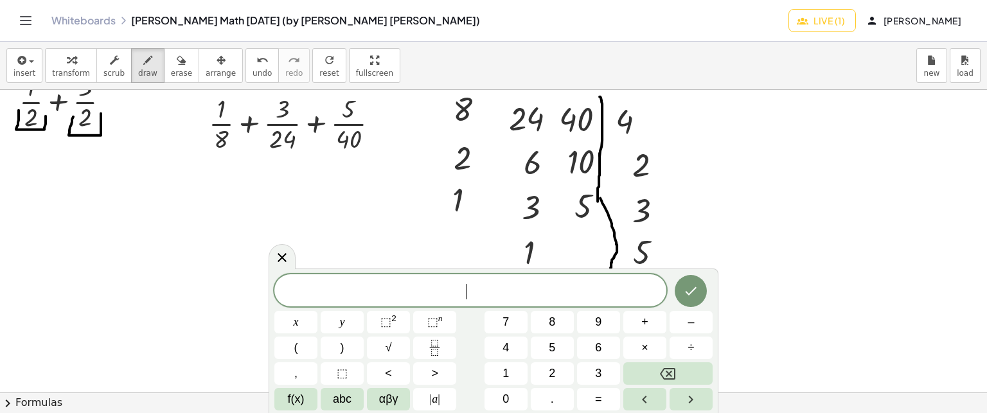
click at [413, 288] on span "​" at bounding box center [470, 292] width 392 height 18
click at [683, 281] on button "Done" at bounding box center [690, 291] width 32 height 32
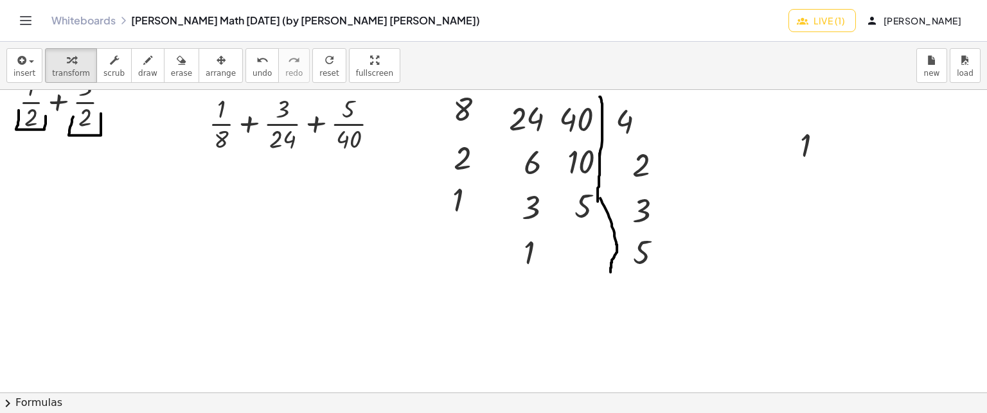
click at [216, 58] on icon "button" at bounding box center [220, 60] width 9 height 15
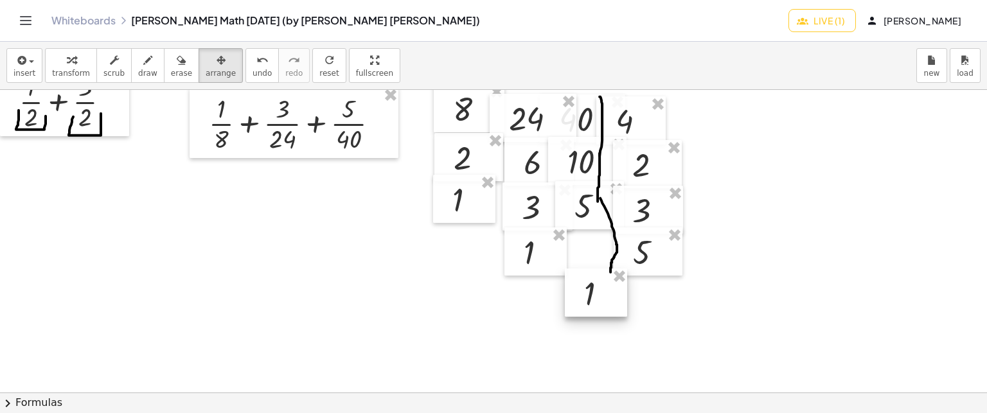
drag, startPoint x: 802, startPoint y: 165, endPoint x: 586, endPoint y: 314, distance: 262.8
click at [586, 314] on div at bounding box center [596, 292] width 62 height 49
click at [7, 58] on button "insert" at bounding box center [24, 65] width 36 height 35
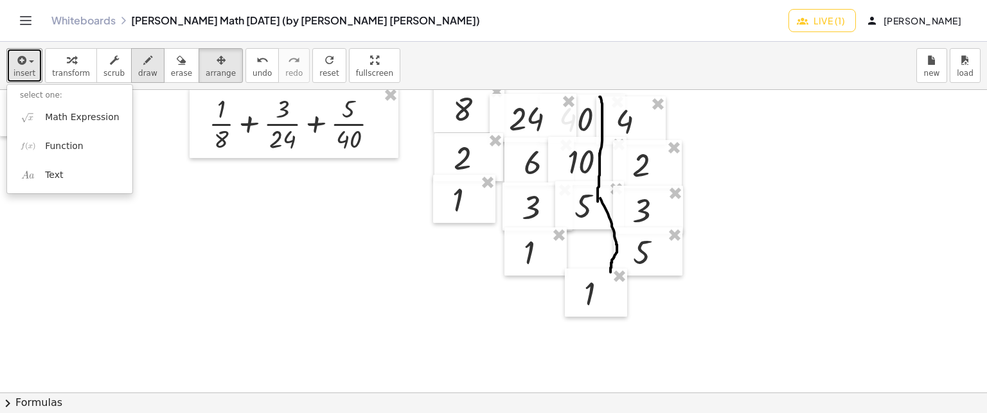
click at [143, 54] on icon "button" at bounding box center [147, 60] width 9 height 15
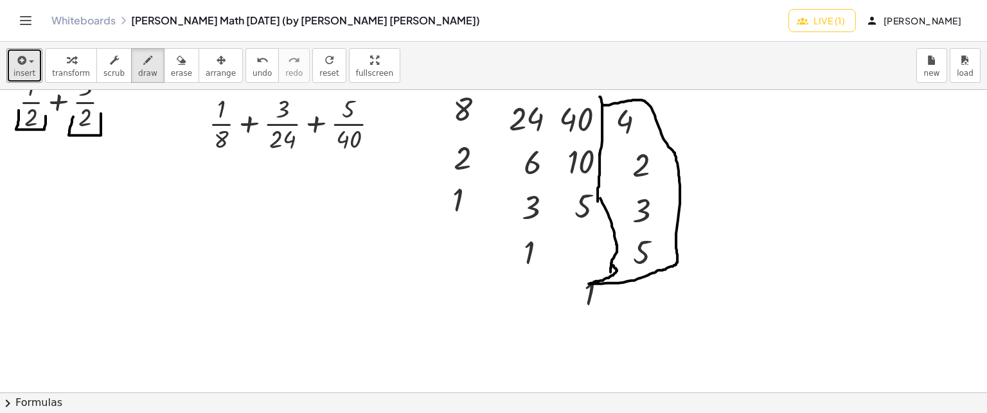
drag, startPoint x: 603, startPoint y: 104, endPoint x: 611, endPoint y: 263, distance: 159.5
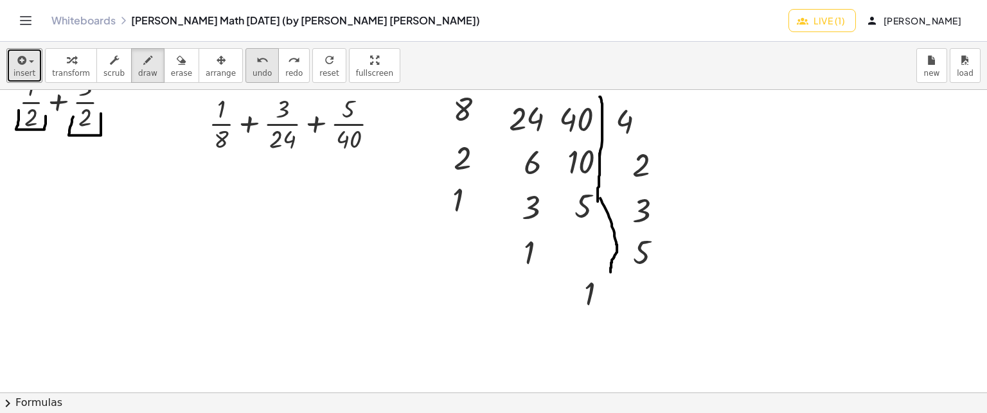
click at [252, 69] on span "undo" at bounding box center [261, 73] width 19 height 9
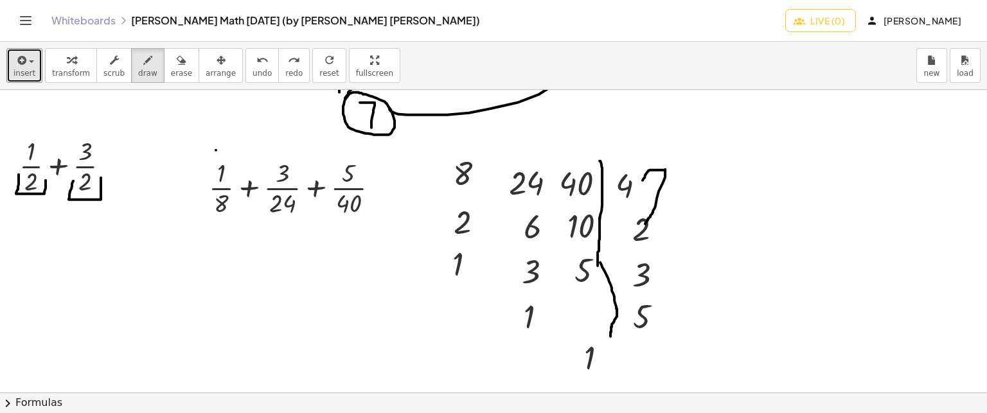
drag, startPoint x: 642, startPoint y: 179, endPoint x: 645, endPoint y: 222, distance: 42.5
click at [16, 76] on span "insert" at bounding box center [24, 73] width 22 height 9
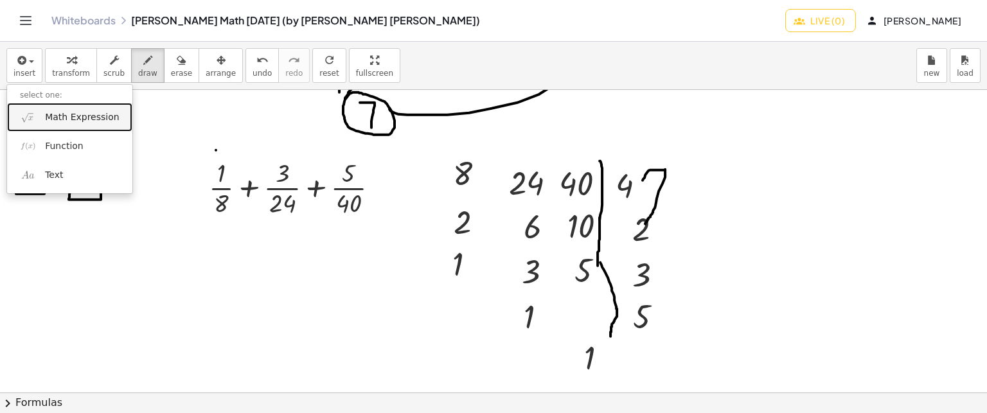
click at [15, 112] on link "Math Expression" at bounding box center [69, 117] width 125 height 29
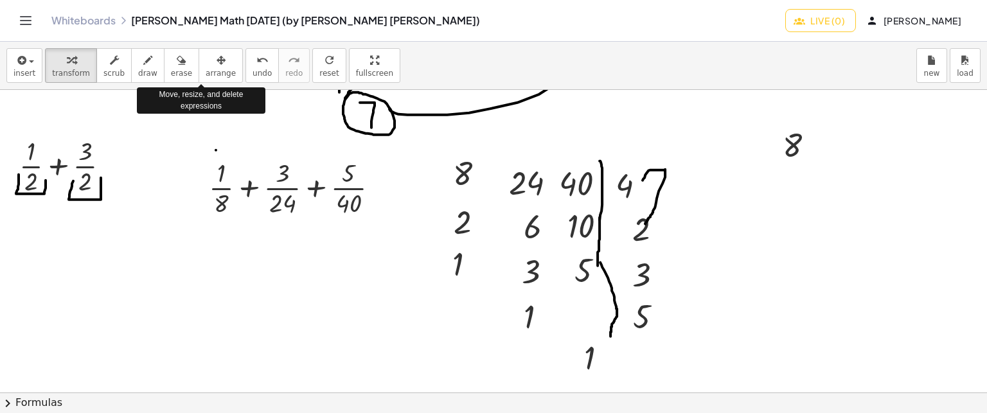
click at [206, 71] on span "arrange" at bounding box center [221, 73] width 30 height 9
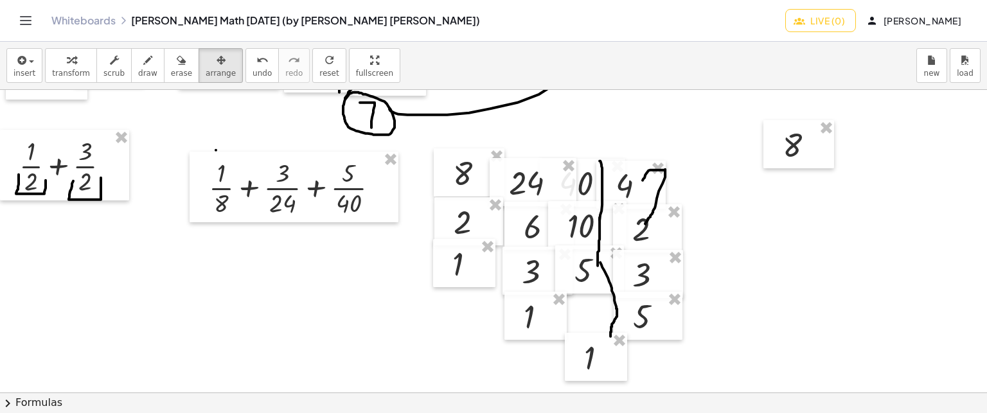
drag, startPoint x: 816, startPoint y: 171, endPoint x: 779, endPoint y: 182, distance: 38.8
drag, startPoint x: 787, startPoint y: 154, endPoint x: 677, endPoint y: 177, distance: 112.1
click at [677, 177] on div at bounding box center [685, 170] width 71 height 49
click at [15, 64] on icon "button" at bounding box center [21, 60] width 12 height 15
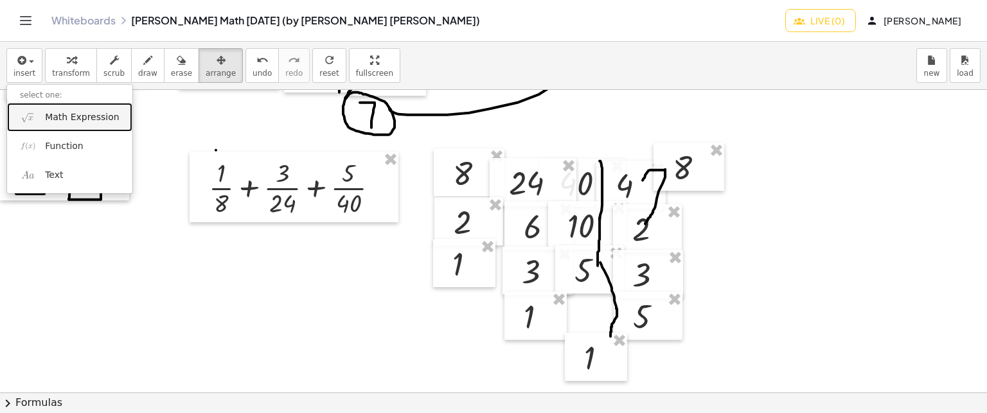
click at [50, 111] on span "Math Expression" at bounding box center [82, 117] width 74 height 13
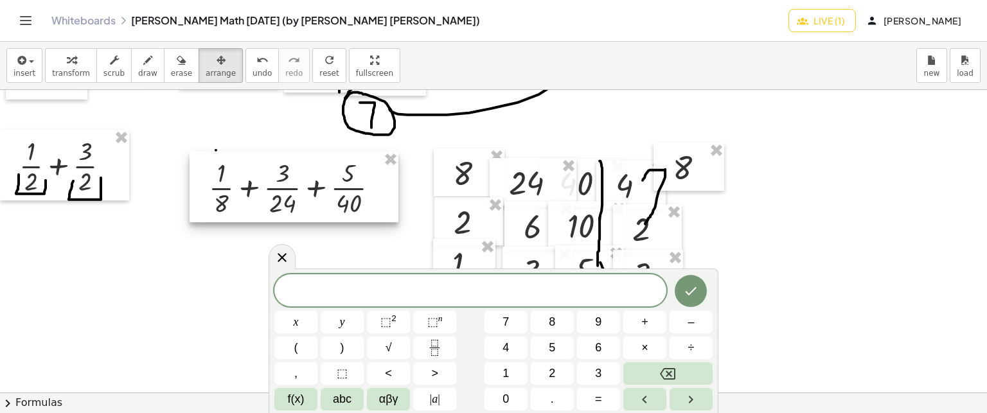
scroll to position [5336, 0]
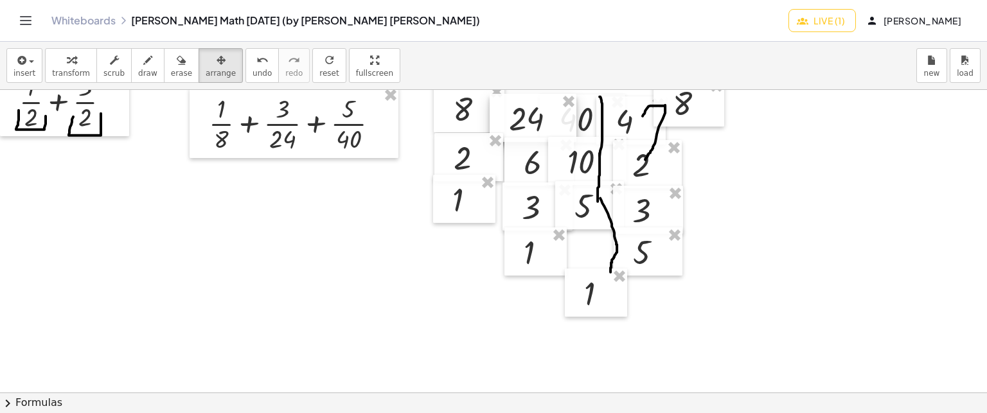
scroll to position [5208, 0]
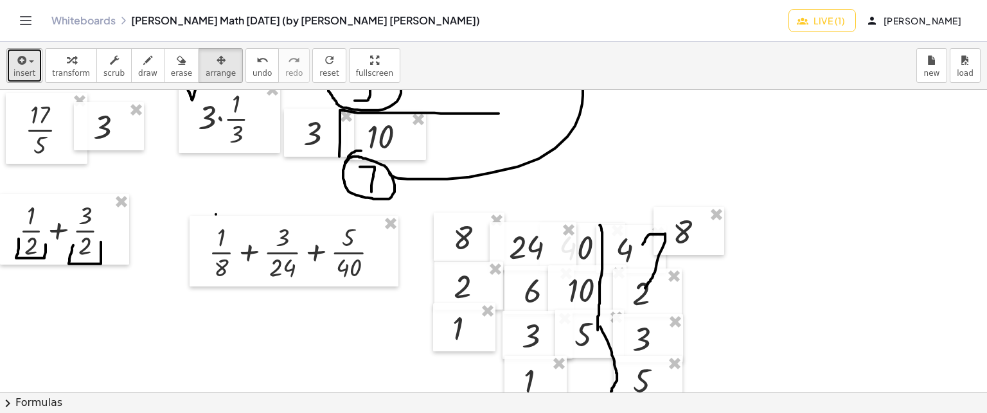
click at [18, 70] on span "insert" at bounding box center [24, 73] width 22 height 9
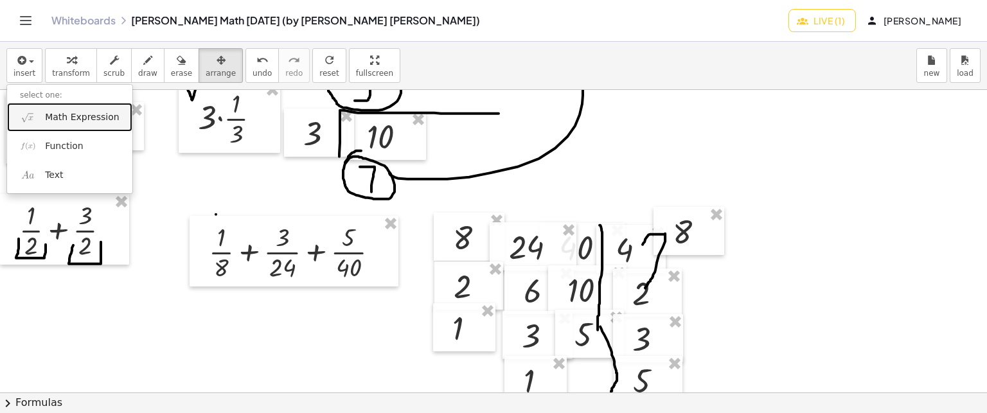
click at [15, 118] on link "Math Expression" at bounding box center [69, 117] width 125 height 29
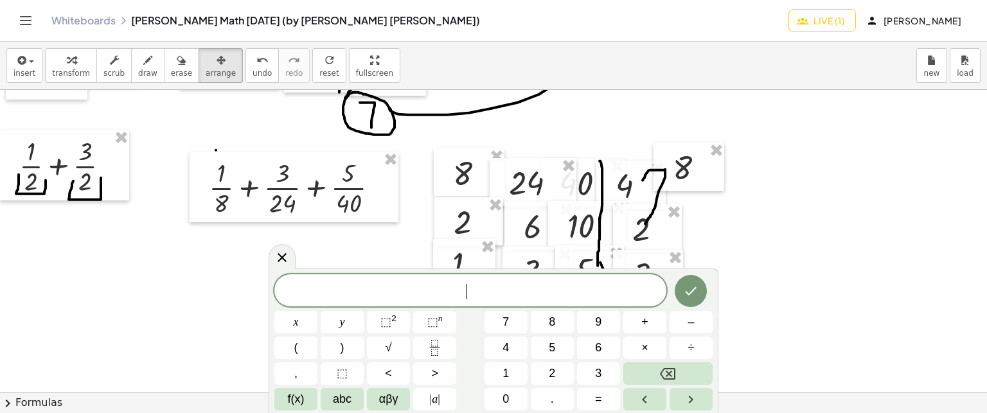
scroll to position [5336, 0]
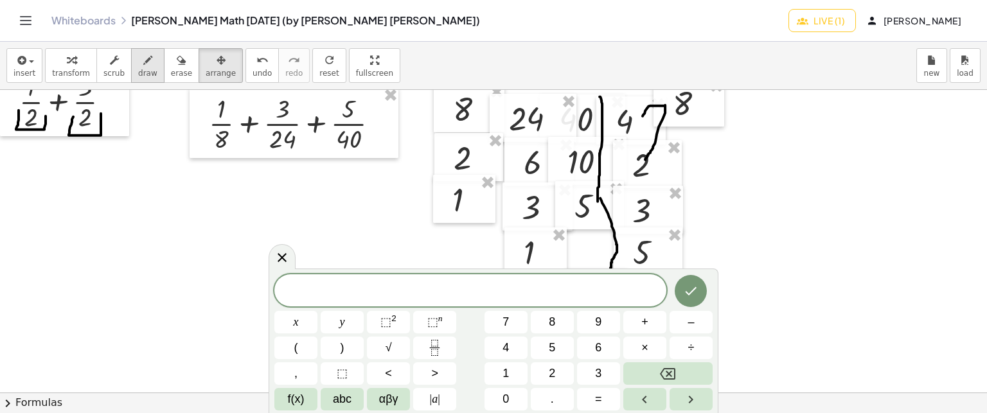
click at [138, 69] on span "draw" at bounding box center [147, 73] width 19 height 9
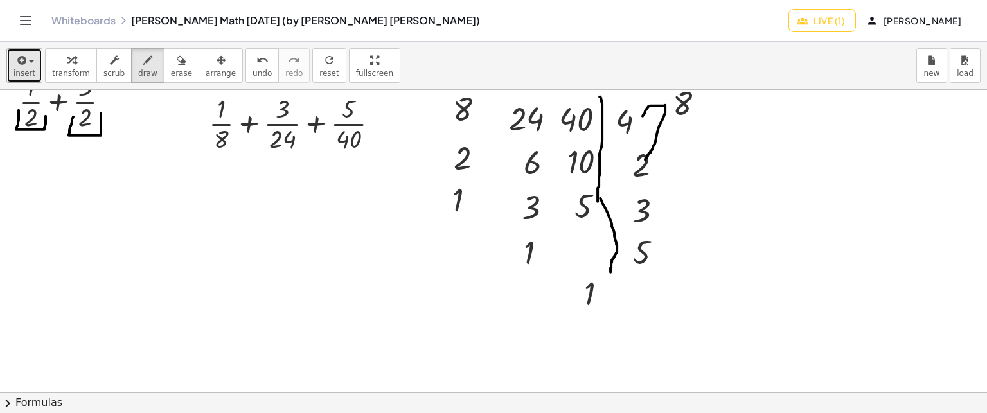
click at [22, 80] on button "insert" at bounding box center [24, 65] width 36 height 35
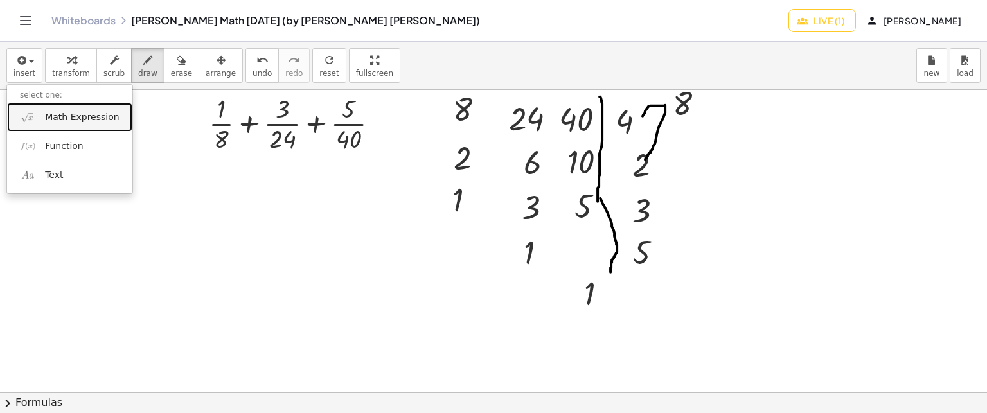
click at [30, 121] on img at bounding box center [28, 117] width 16 height 16
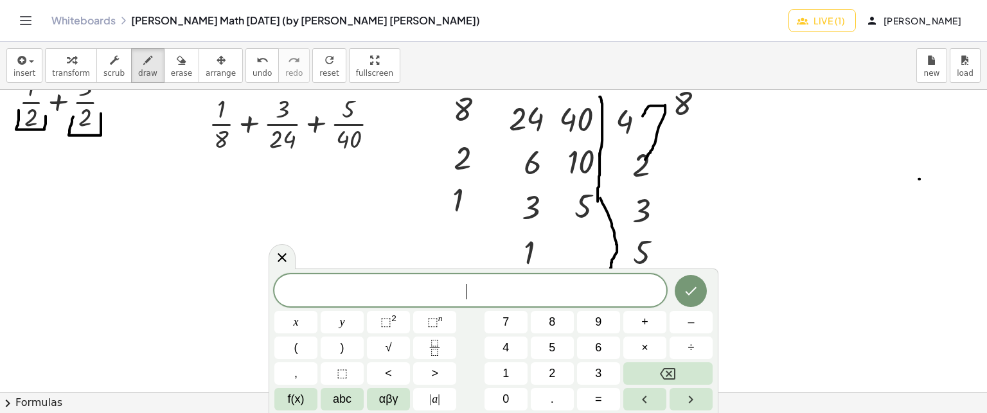
click at [245, 58] on button "undo undo" at bounding box center [261, 65] width 33 height 35
click at [694, 289] on icon "Done" at bounding box center [691, 291] width 12 height 8
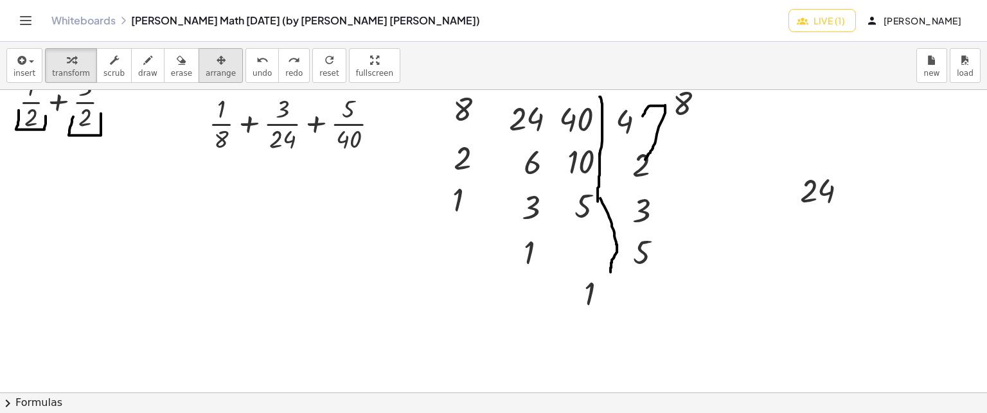
click at [206, 61] on div "button" at bounding box center [221, 59] width 30 height 15
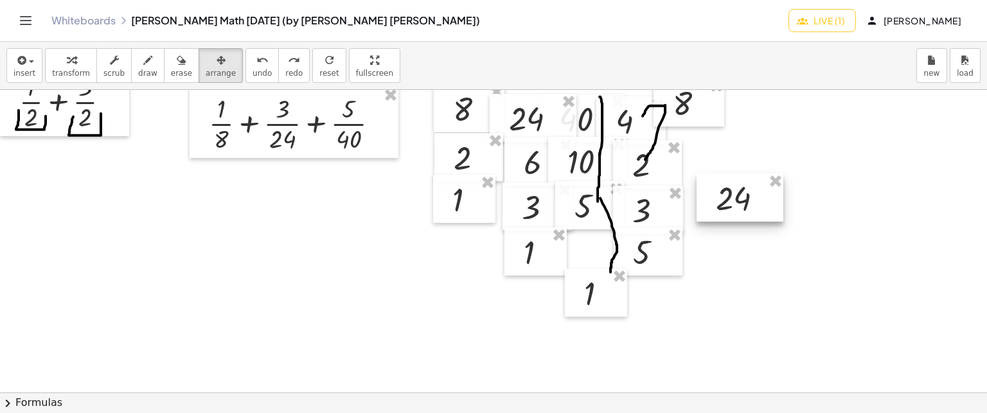
scroll to position [5272, 0]
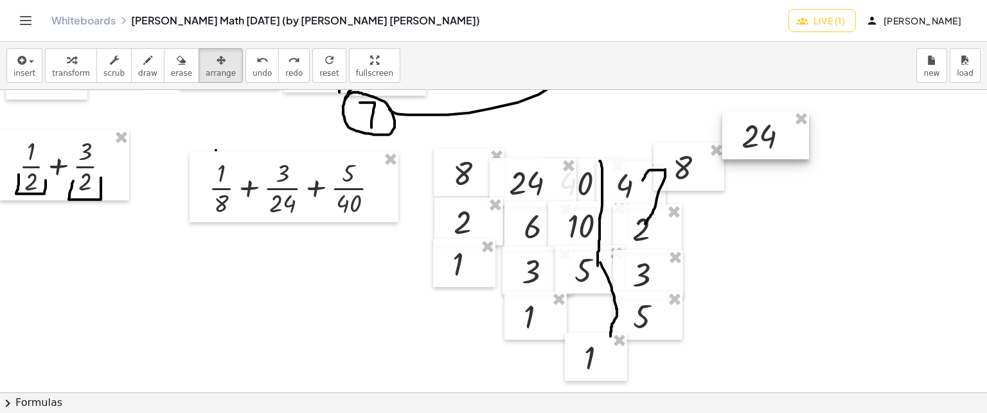
drag, startPoint x: 806, startPoint y: 185, endPoint x: 748, endPoint y: 66, distance: 132.4
click at [748, 66] on div "**********" at bounding box center [493, 227] width 987 height 371
drag, startPoint x: 128, startPoint y: 78, endPoint x: 259, endPoint y: 115, distance: 136.0
click at [131, 77] on button "draw" at bounding box center [147, 65] width 33 height 35
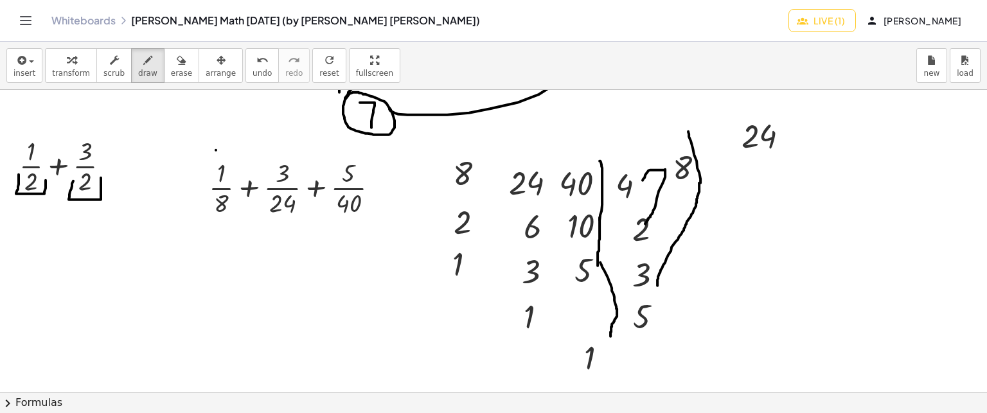
drag, startPoint x: 657, startPoint y: 285, endPoint x: 690, endPoint y: 134, distance: 154.0
click at [252, 69] on span "undo" at bounding box center [261, 73] width 19 height 9
drag, startPoint x: 651, startPoint y: 286, endPoint x: 693, endPoint y: 184, distance: 110.3
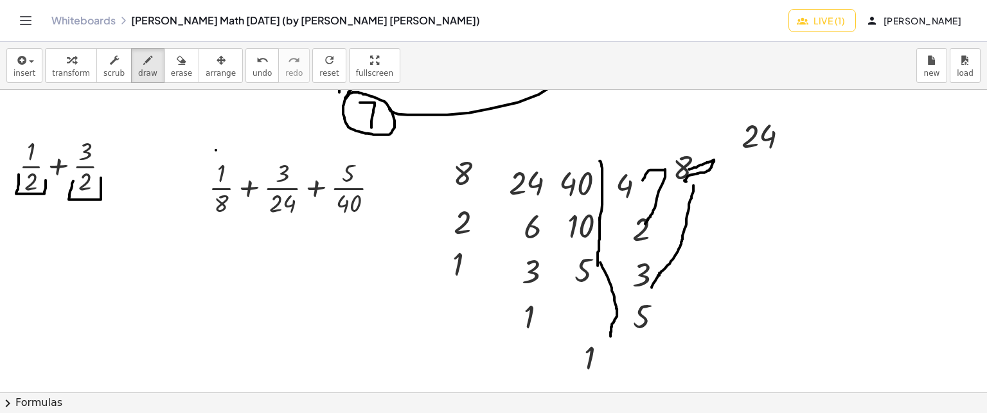
drag, startPoint x: 689, startPoint y: 168, endPoint x: 689, endPoint y: 181, distance: 12.8
click at [252, 74] on span "undo" at bounding box center [261, 73] width 19 height 9
drag, startPoint x: 692, startPoint y: 182, endPoint x: 676, endPoint y: 151, distance: 34.8
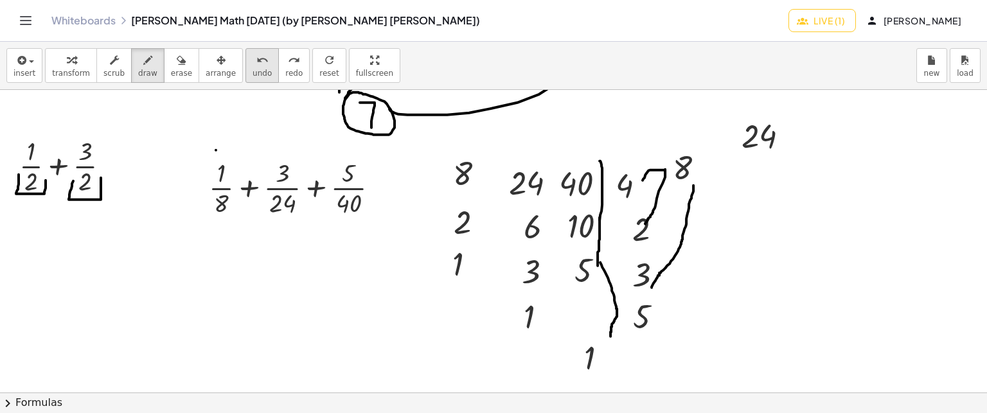
click at [252, 69] on span "undo" at bounding box center [261, 73] width 19 height 9
click at [256, 53] on icon "undo" at bounding box center [262, 60] width 12 height 15
click at [26, 66] on span "button" at bounding box center [27, 61] width 3 height 9
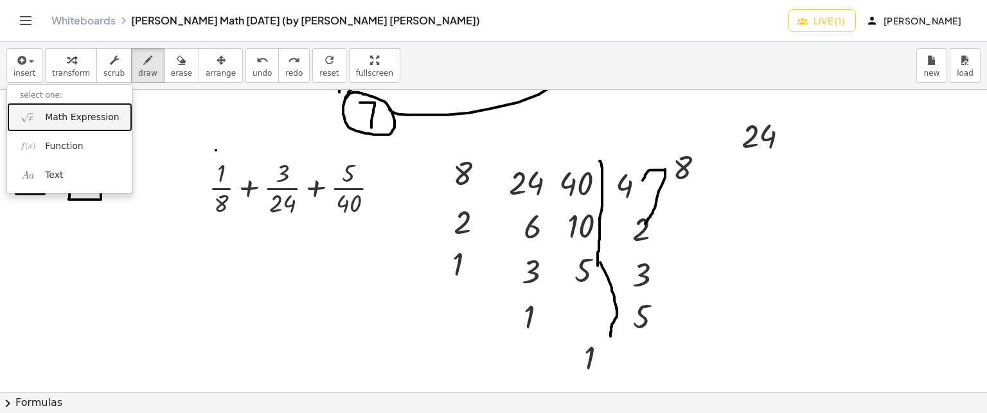
click at [73, 120] on span "Math Expression" at bounding box center [82, 117] width 74 height 13
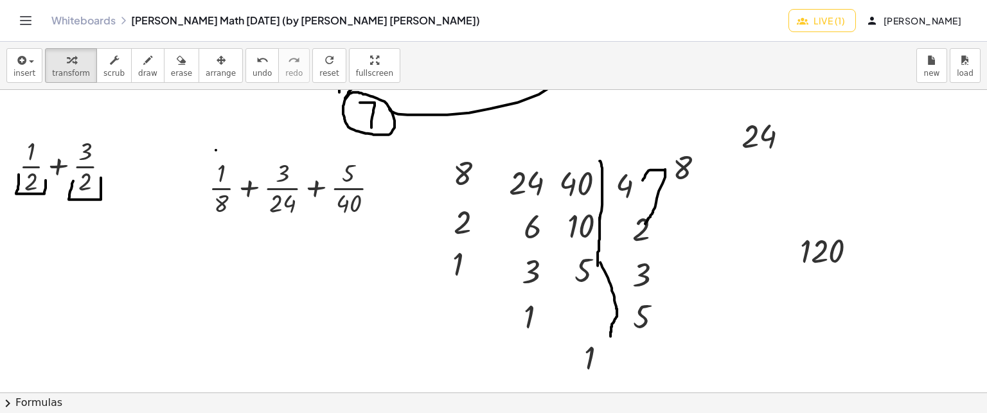
drag, startPoint x: 193, startPoint y: 64, endPoint x: 272, endPoint y: 82, distance: 81.5
click at [206, 64] on div "button" at bounding box center [221, 59] width 30 height 15
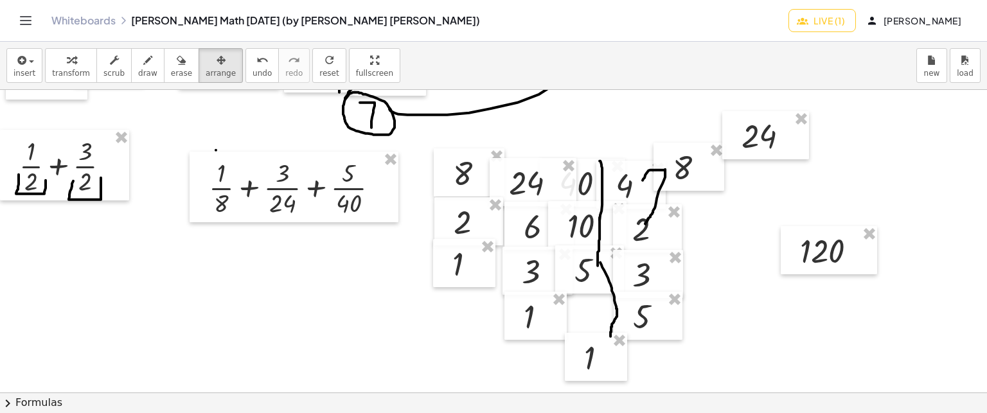
drag, startPoint x: 818, startPoint y: 276, endPoint x: 827, endPoint y: 193, distance: 83.4
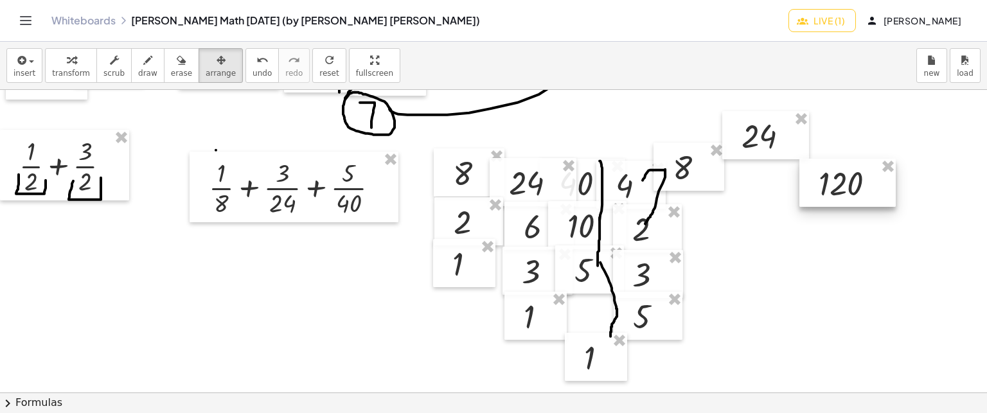
drag, startPoint x: 814, startPoint y: 251, endPoint x: 833, endPoint y: 184, distance: 70.0
click at [833, 184] on div at bounding box center [847, 183] width 96 height 49
click at [143, 63] on icon "button" at bounding box center [147, 60] width 9 height 15
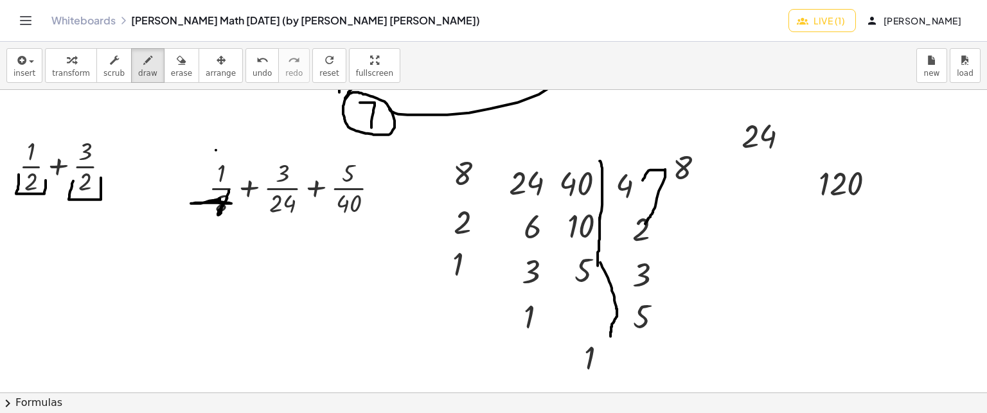
drag, startPoint x: 218, startPoint y: 200, endPoint x: 231, endPoint y: 200, distance: 12.8
drag, startPoint x: 231, startPoint y: 200, endPoint x: 335, endPoint y: 211, distance: 104.1
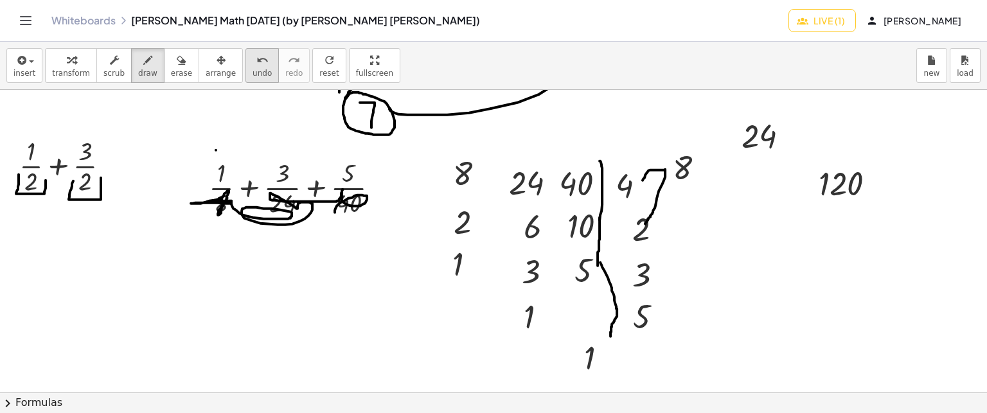
click at [252, 74] on span "undo" at bounding box center [261, 73] width 19 height 9
click at [256, 66] on icon "undo" at bounding box center [262, 60] width 12 height 15
click at [249, 65] on button "undo undo" at bounding box center [261, 65] width 33 height 35
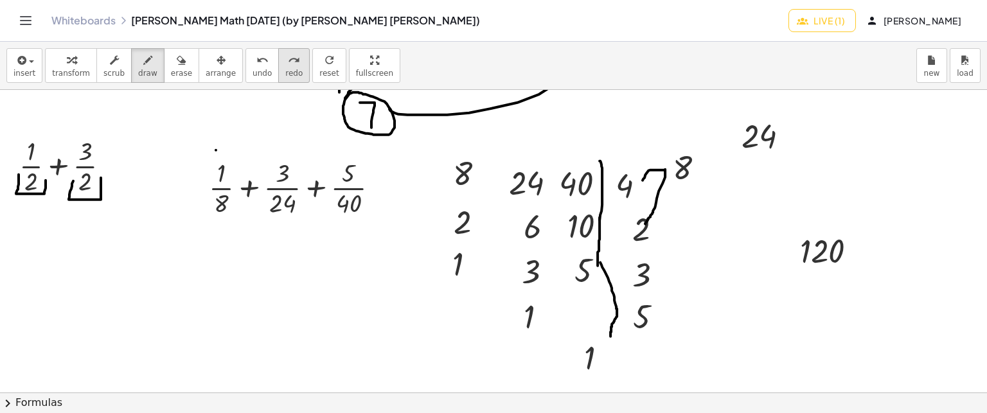
click at [288, 60] on icon "redo" at bounding box center [294, 60] width 12 height 15
click at [159, 47] on div "insert select one: Math Expression Function Text transform scrub draw erase arr…" at bounding box center [493, 66] width 987 height 48
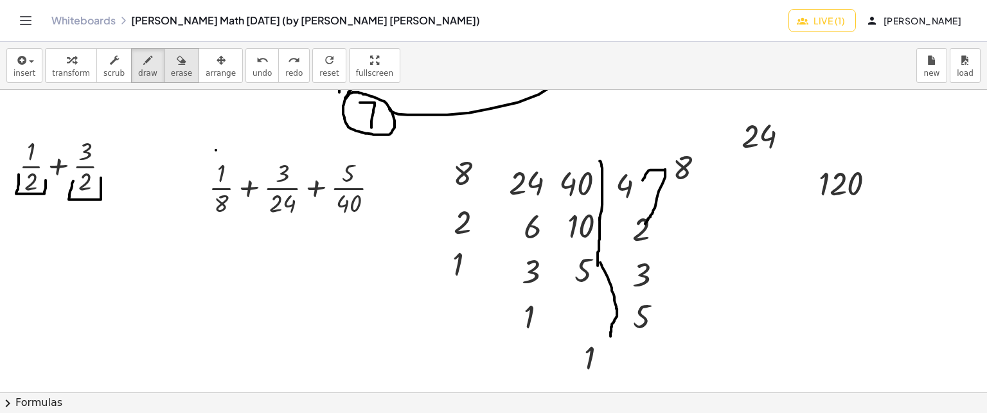
click at [177, 56] on icon "button" at bounding box center [181, 60] width 9 height 15
click at [143, 66] on icon "button" at bounding box center [147, 60] width 9 height 15
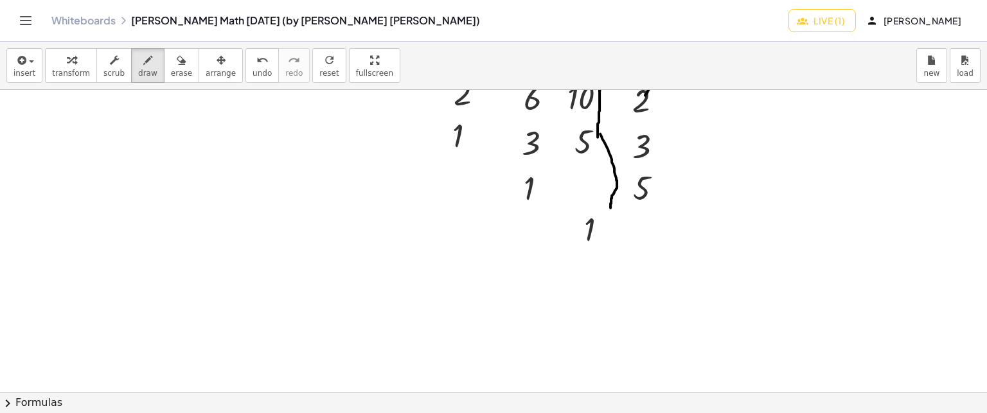
scroll to position [5457, 0]
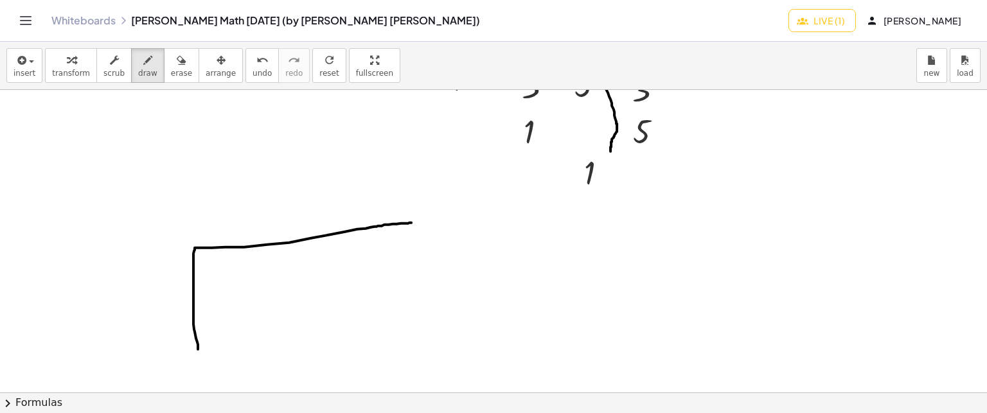
drag, startPoint x: 198, startPoint y: 348, endPoint x: 411, endPoint y: 222, distance: 248.0
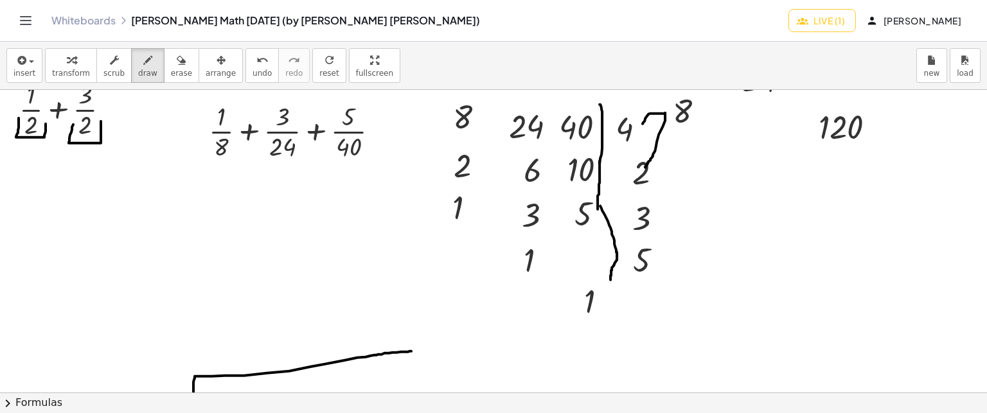
scroll to position [5521, 0]
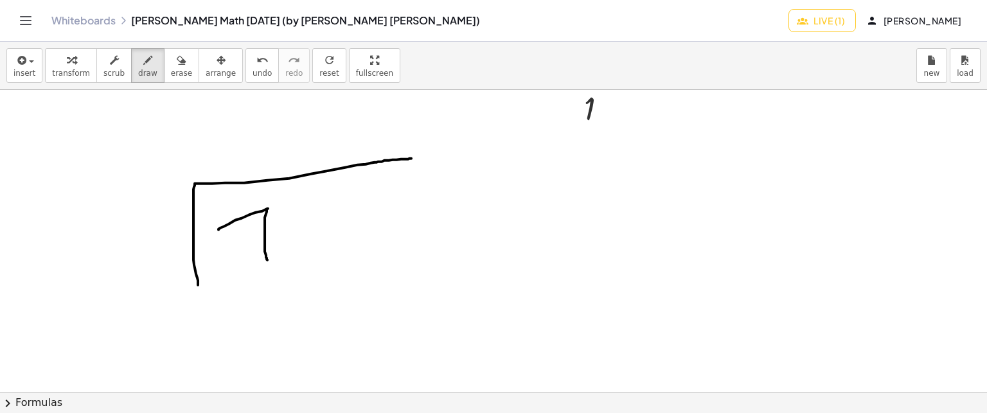
drag, startPoint x: 218, startPoint y: 229, endPoint x: 267, endPoint y: 259, distance: 57.4
drag, startPoint x: 302, startPoint y: 210, endPoint x: 396, endPoint y: 263, distance: 107.6
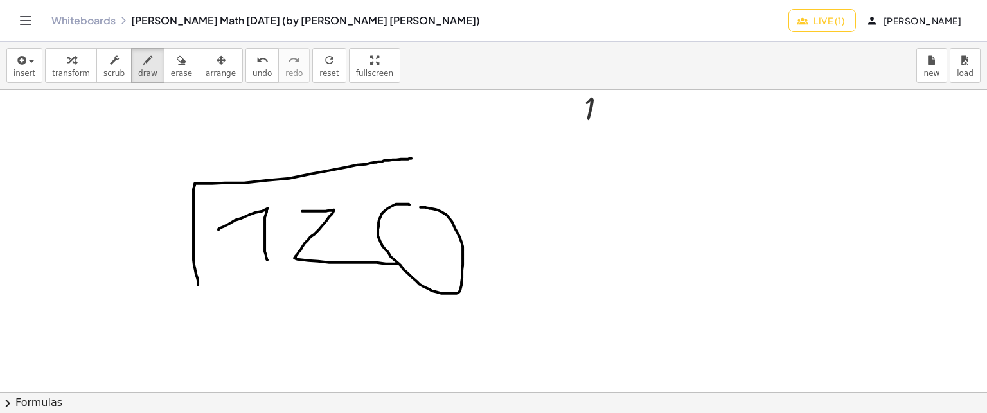
drag, startPoint x: 139, startPoint y: 227, endPoint x: 132, endPoint y: 231, distance: 7.5
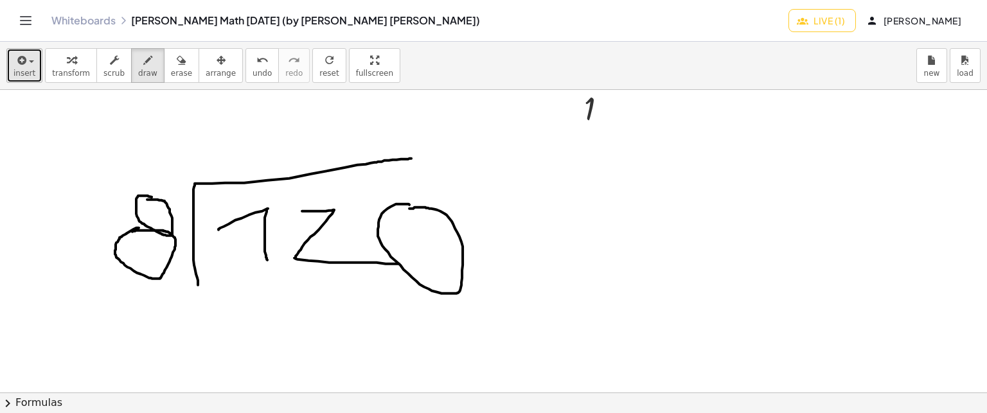
click at [15, 57] on icon "button" at bounding box center [21, 60] width 12 height 15
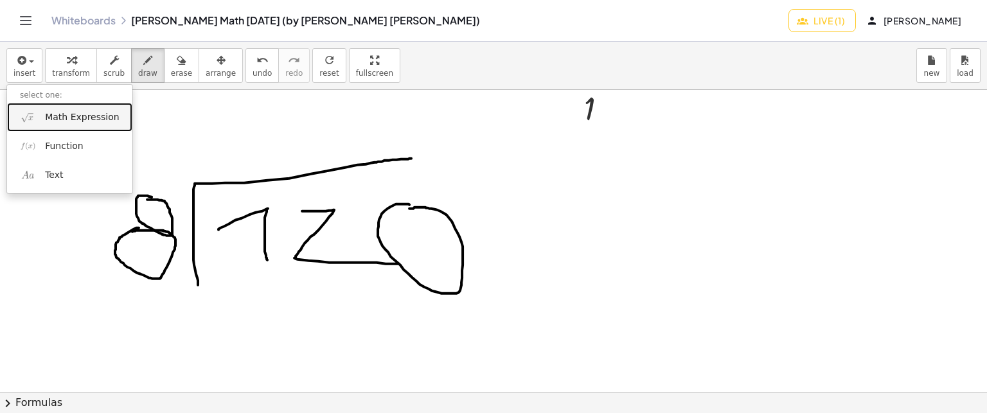
click at [31, 107] on link "Math Expression" at bounding box center [69, 117] width 125 height 29
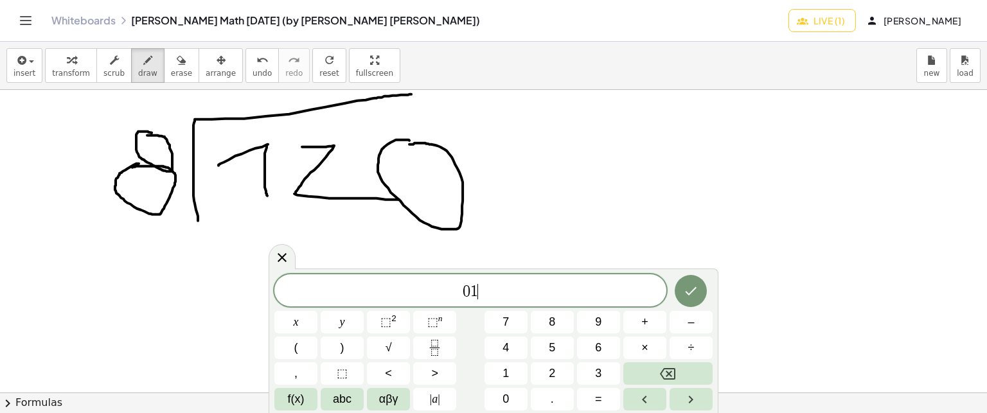
scroll to position [5650, 0]
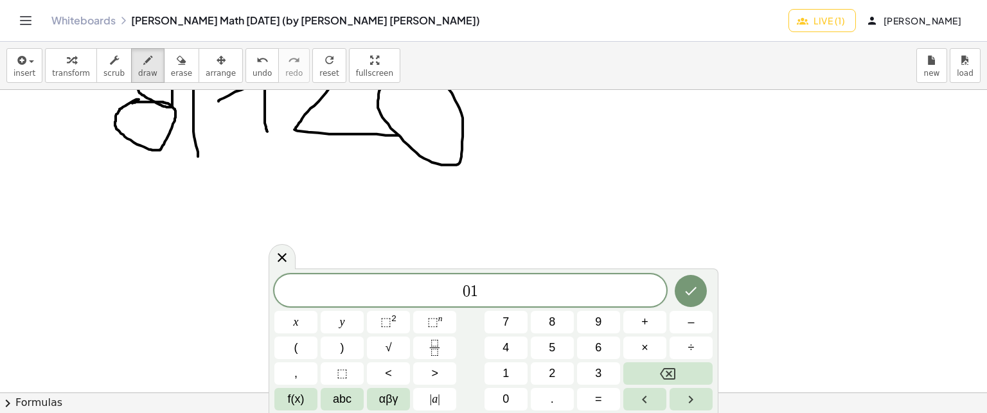
drag, startPoint x: 237, startPoint y: 157, endPoint x: 224, endPoint y: 160, distance: 13.2
drag, startPoint x: 224, startPoint y: 160, endPoint x: 185, endPoint y: 191, distance: 49.9
click at [252, 64] on div "undo" at bounding box center [261, 59] width 19 height 15
drag, startPoint x: 245, startPoint y: 177, endPoint x: 259, endPoint y: 177, distance: 14.1
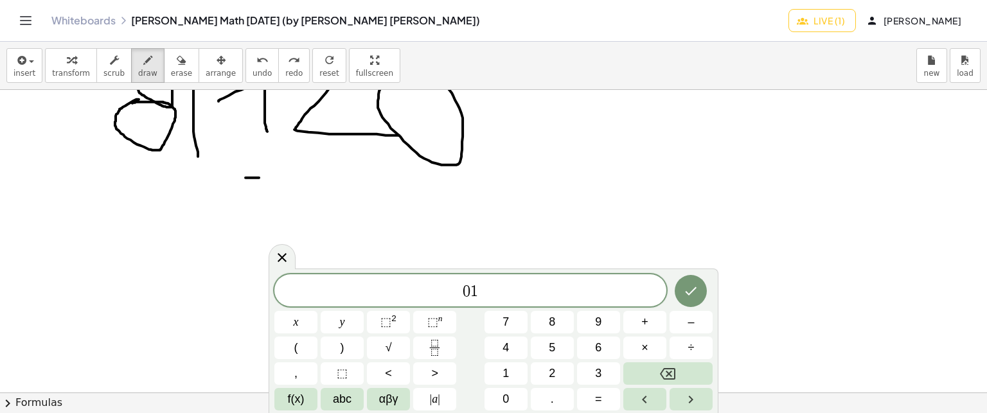
drag, startPoint x: 306, startPoint y: 184, endPoint x: 288, endPoint y: 181, distance: 18.3
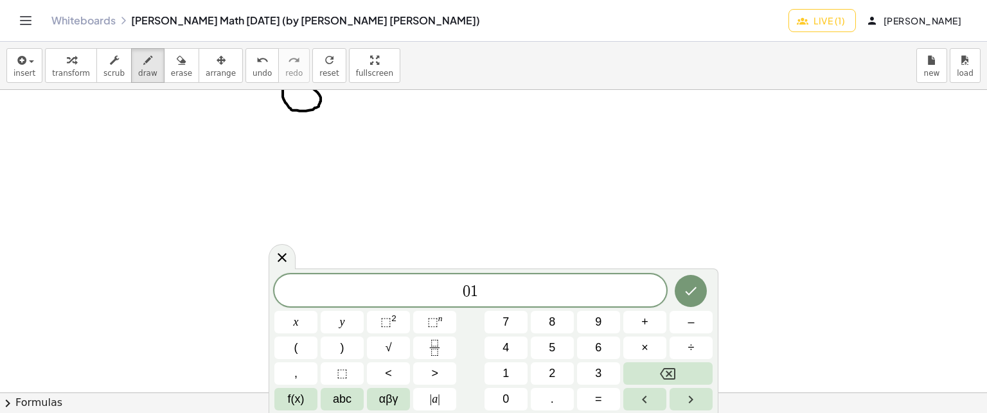
scroll to position [5760, 0]
drag, startPoint x: 290, startPoint y: 117, endPoint x: 293, endPoint y: 124, distance: 7.5
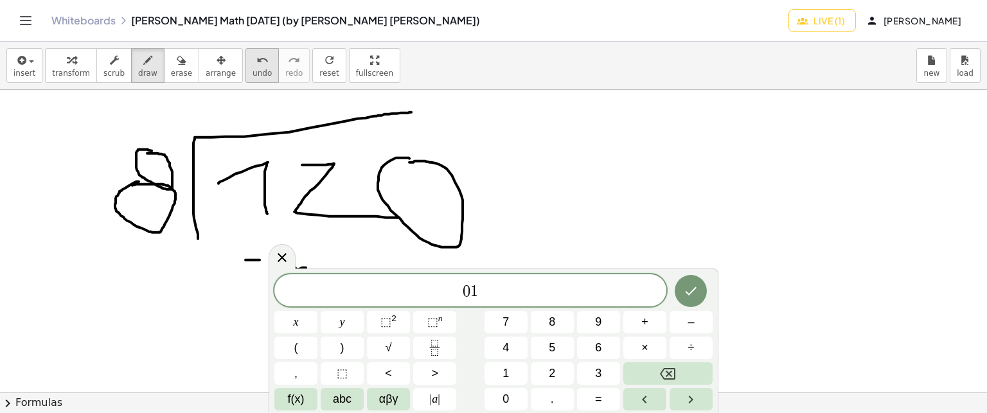
click at [256, 55] on icon "undo" at bounding box center [262, 60] width 12 height 15
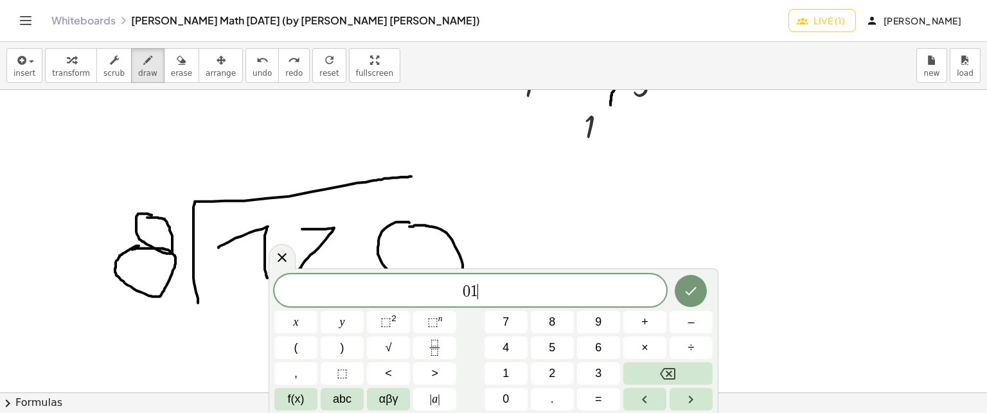
click at [496, 292] on span "0 1 ​" at bounding box center [470, 292] width 392 height 18
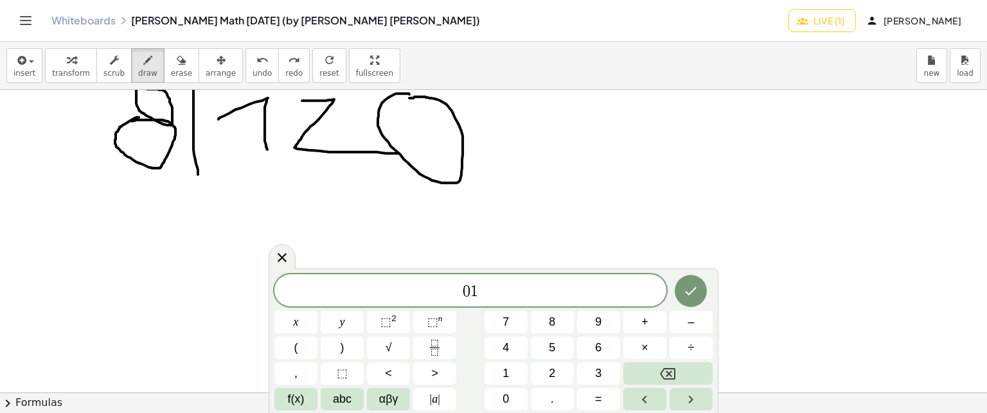
click at [511, 82] on div "insert select one: Math Expression Function Text transform scrub draw erase arr…" at bounding box center [493, 66] width 987 height 48
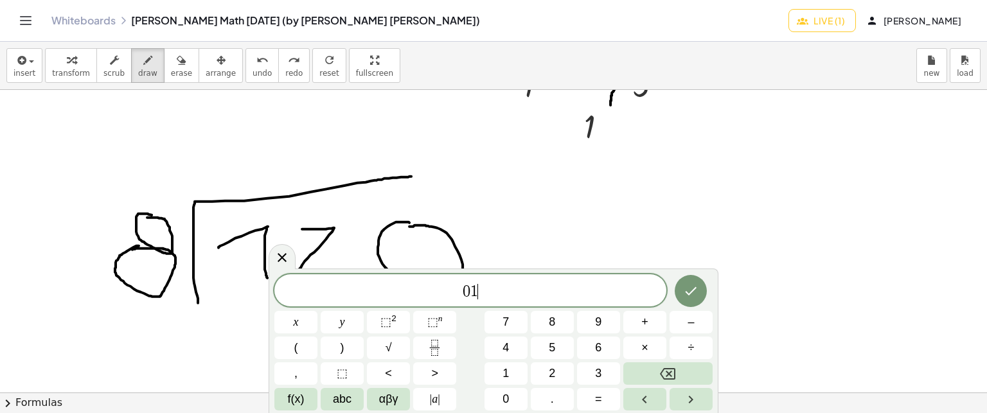
click at [491, 290] on span "0 1 ​" at bounding box center [470, 292] width 392 height 18
click at [696, 294] on icon "Done" at bounding box center [690, 290] width 15 height 15
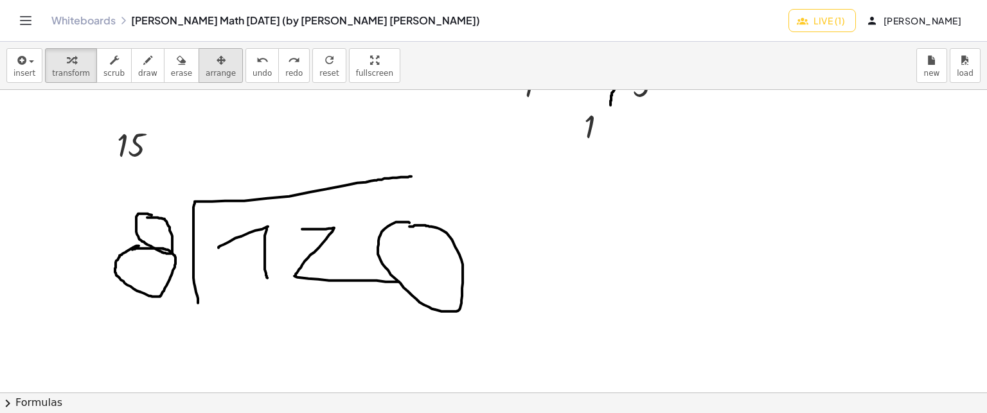
click at [216, 61] on icon "button" at bounding box center [220, 60] width 9 height 15
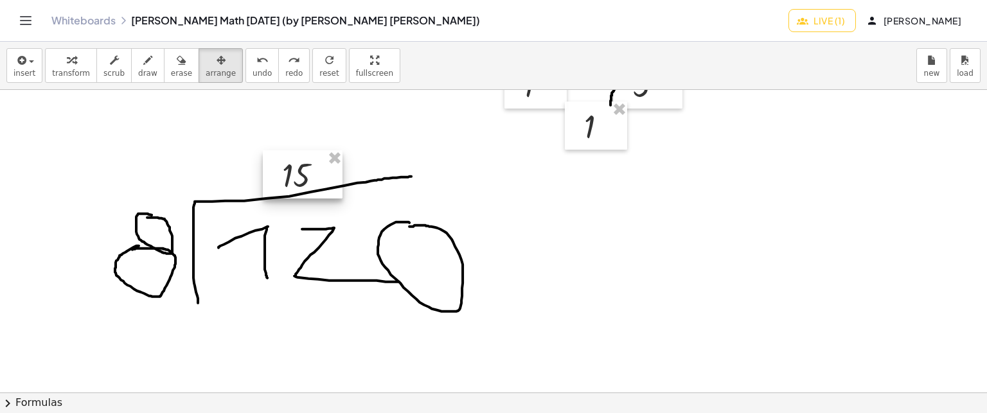
drag, startPoint x: 136, startPoint y: 141, endPoint x: 301, endPoint y: 171, distance: 167.9
click at [301, 171] on div at bounding box center [303, 174] width 80 height 49
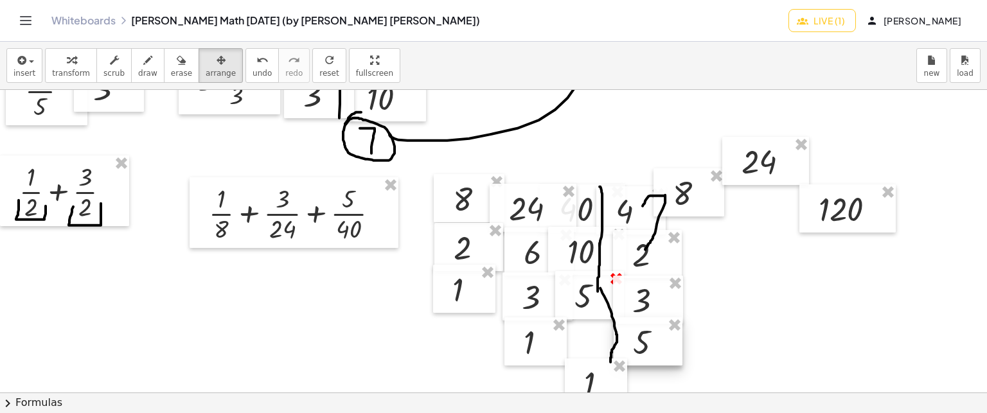
scroll to position [5182, 0]
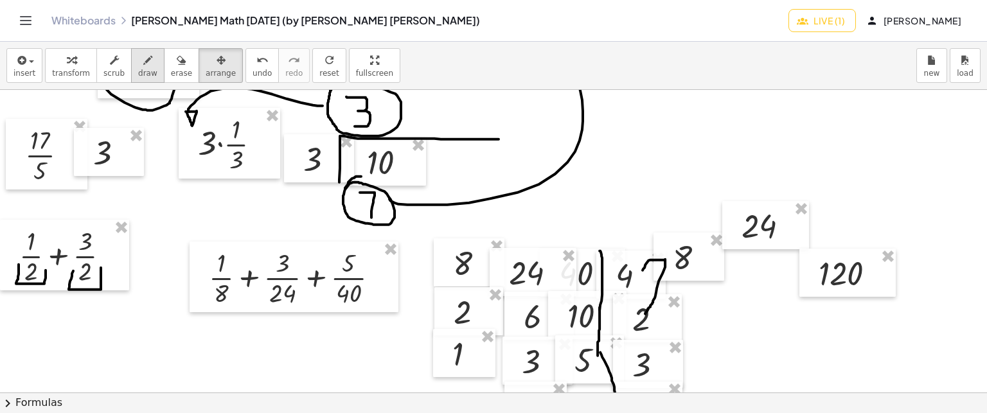
click at [141, 72] on span "draw" at bounding box center [147, 73] width 19 height 9
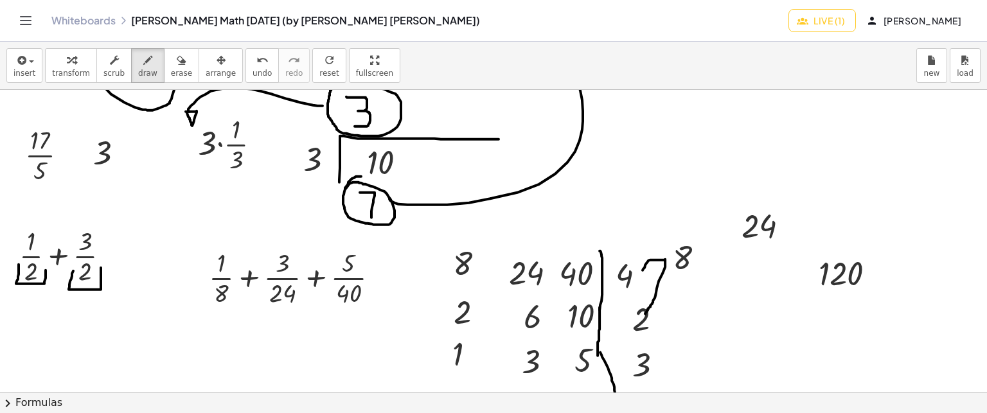
click at [538, 46] on div "insert select one: Math Expression Function Text transform scrub draw erase arr…" at bounding box center [493, 66] width 987 height 48
drag, startPoint x: 404, startPoint y: 278, endPoint x: 428, endPoint y: 276, distance: 23.8
drag, startPoint x: 389, startPoint y: 290, endPoint x: 405, endPoint y: 316, distance: 30.5
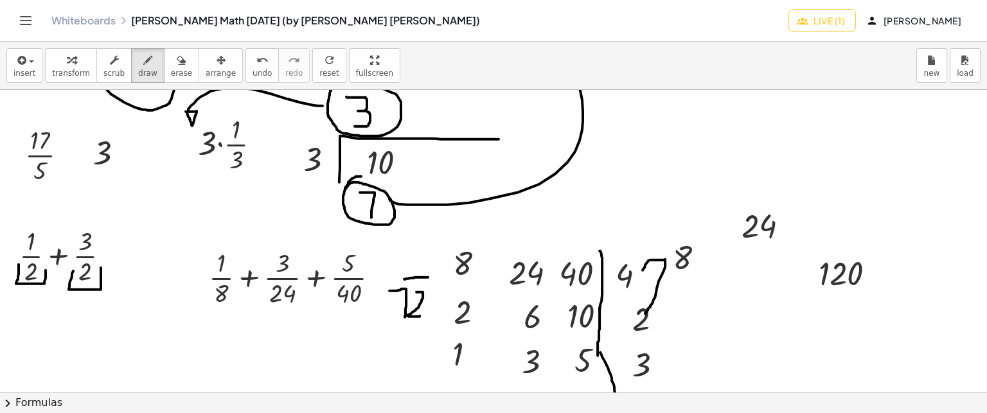
drag, startPoint x: 416, startPoint y: 291, endPoint x: 419, endPoint y: 315, distance: 24.0
drag, startPoint x: 444, startPoint y: 242, endPoint x: 437, endPoint y: 380, distance: 138.3
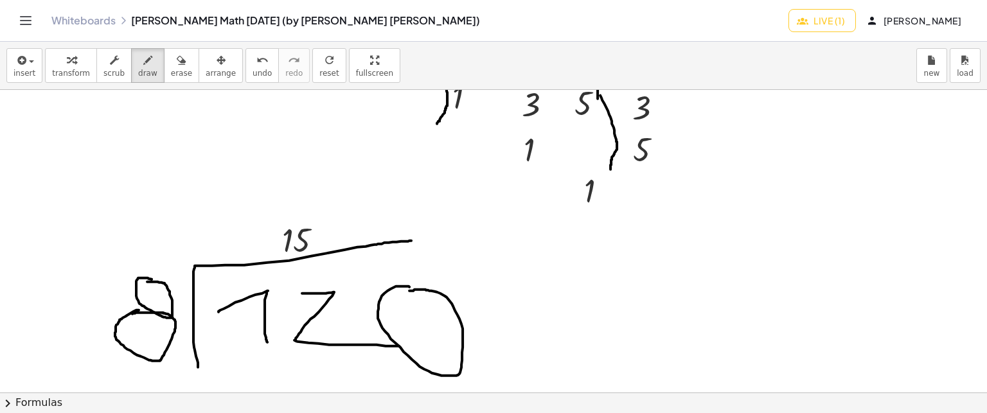
scroll to position [5375, 0]
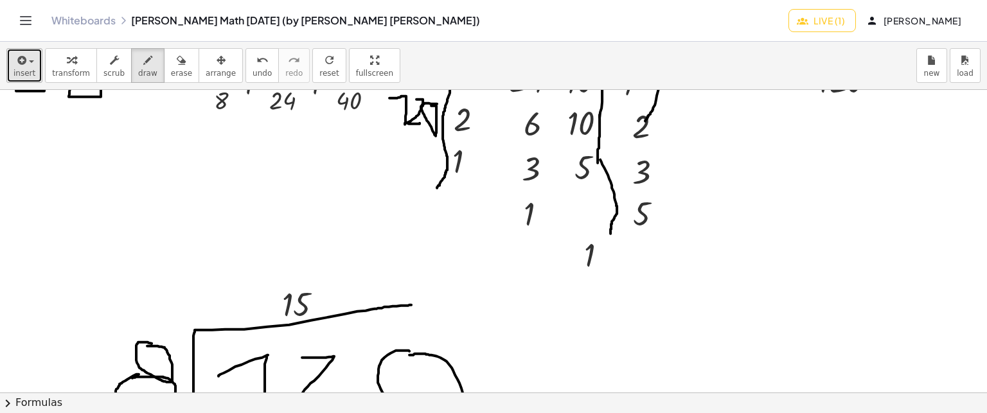
click at [34, 61] on button "insert" at bounding box center [24, 65] width 36 height 35
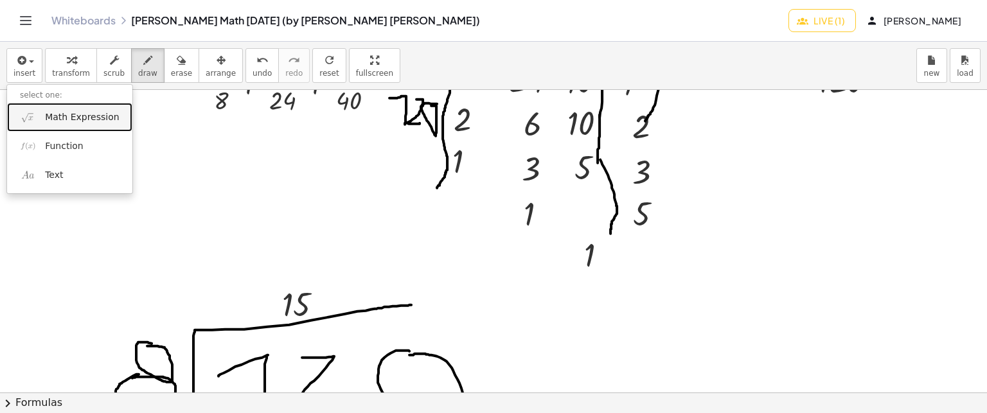
click at [33, 113] on img at bounding box center [28, 117] width 16 height 16
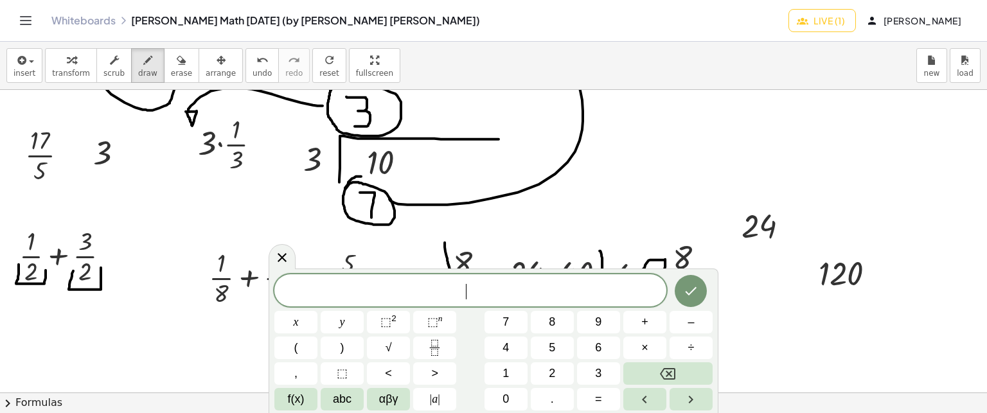
scroll to position [5311, 0]
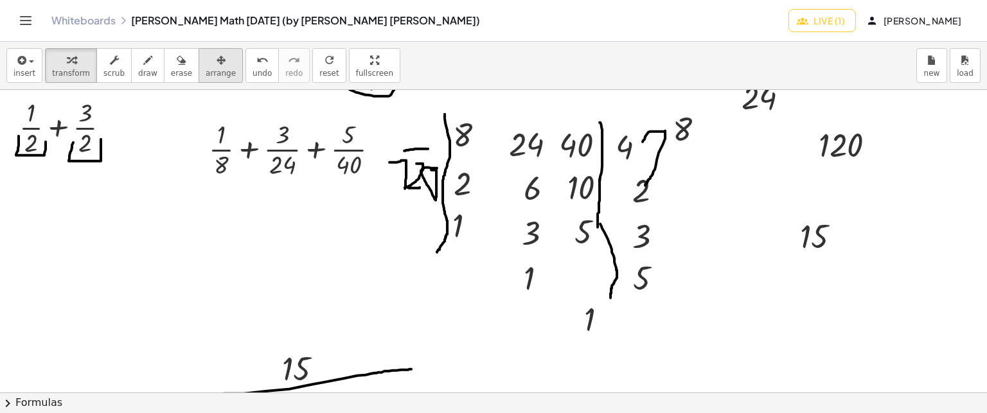
click at [216, 60] on icon "button" at bounding box center [220, 60] width 9 height 15
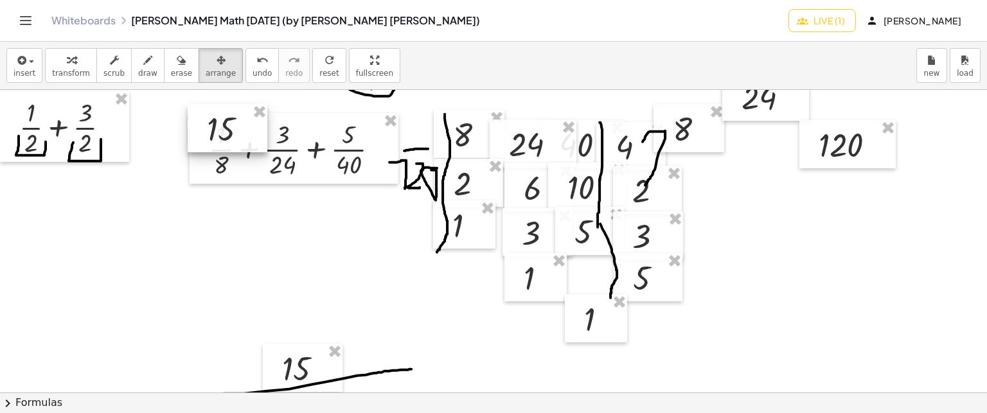
drag, startPoint x: 813, startPoint y: 242, endPoint x: 220, endPoint y: 134, distance: 603.1
click at [220, 134] on div at bounding box center [228, 128] width 80 height 49
click at [148, 58] on button "draw" at bounding box center [147, 65] width 33 height 35
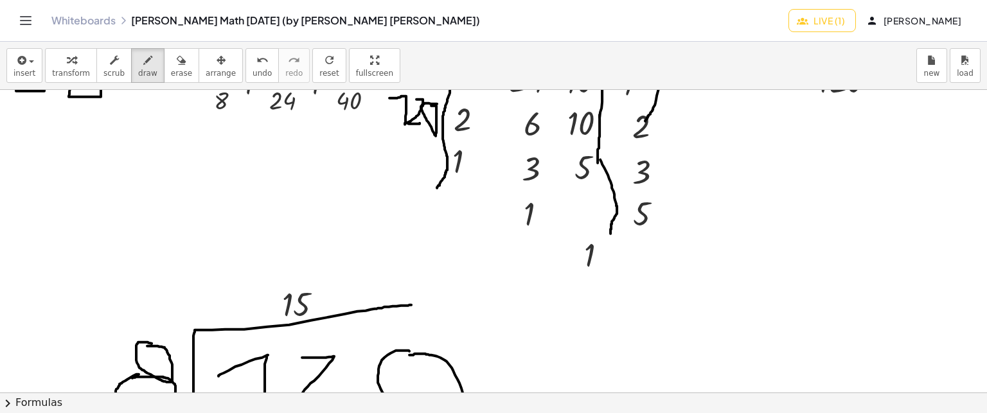
scroll to position [5503, 0]
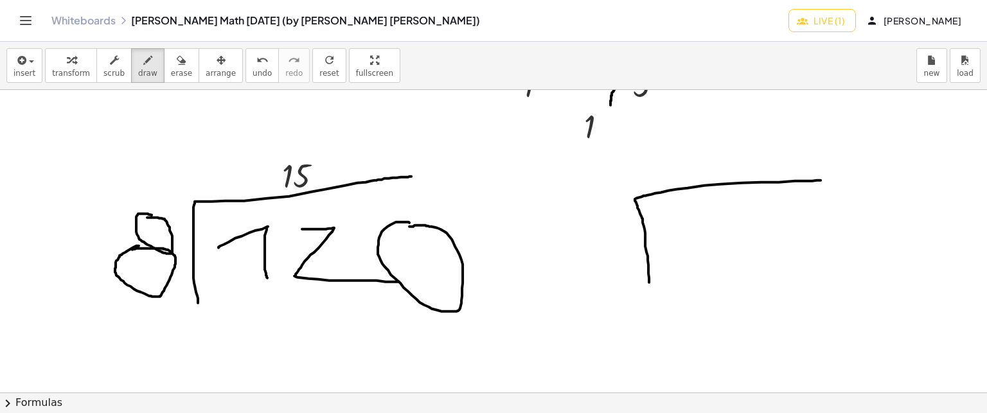
drag, startPoint x: 649, startPoint y: 281, endPoint x: 834, endPoint y: 179, distance: 211.9
drag, startPoint x: 680, startPoint y: 232, endPoint x: 731, endPoint y: 264, distance: 60.6
drag, startPoint x: 746, startPoint y: 231, endPoint x: 827, endPoint y: 285, distance: 97.3
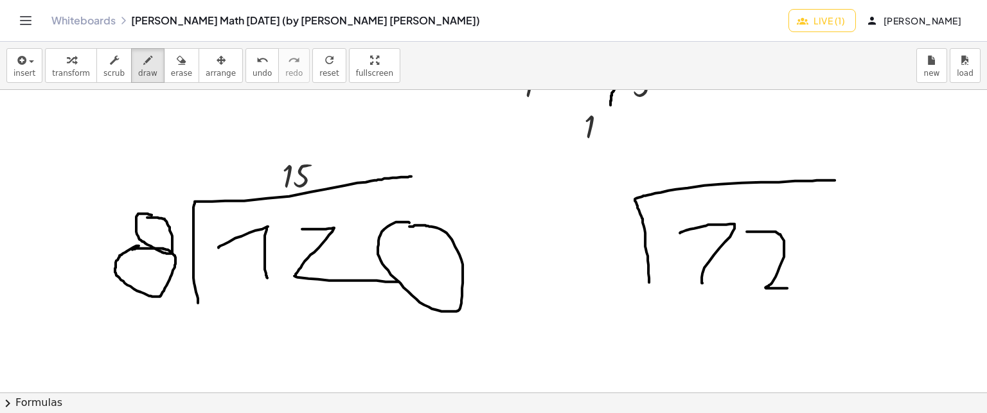
drag, startPoint x: 816, startPoint y: 267, endPoint x: 816, endPoint y: 255, distance: 11.6
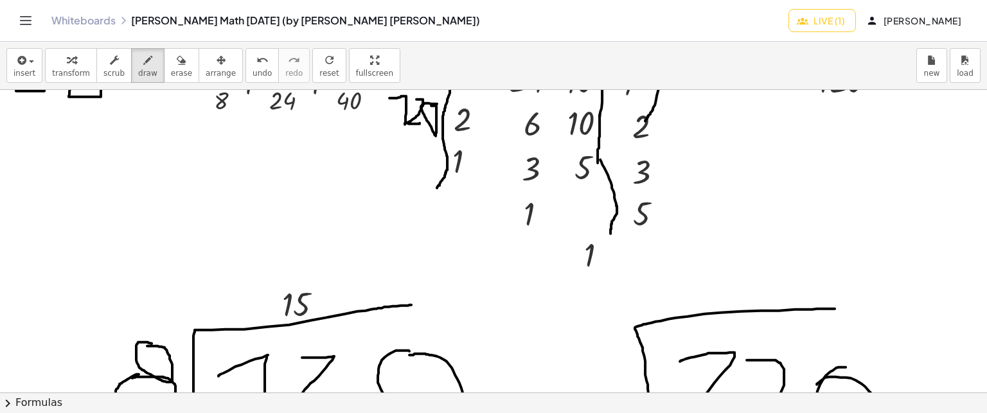
scroll to position [5567, 0]
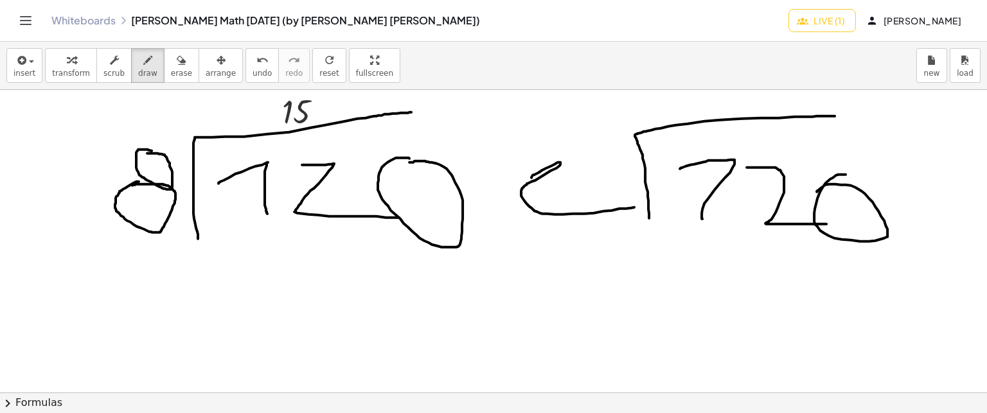
drag, startPoint x: 531, startPoint y: 177, endPoint x: 637, endPoint y: 205, distance: 109.7
click at [245, 49] on button "undo undo" at bounding box center [261, 65] width 33 height 35
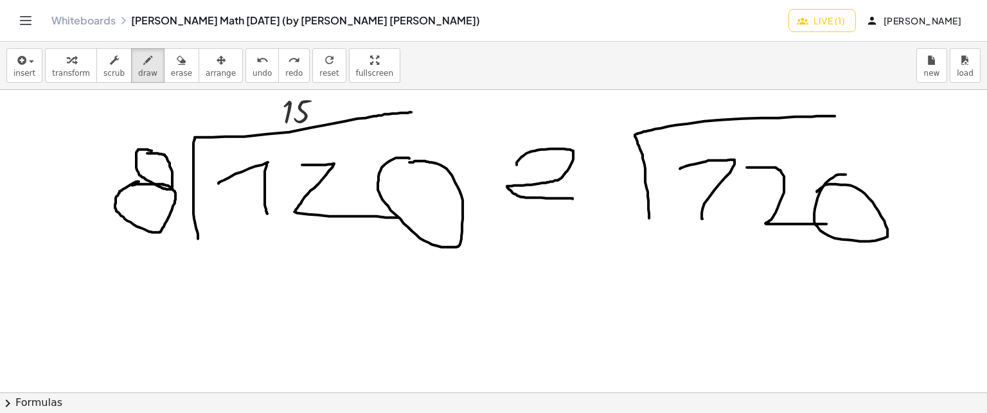
drag, startPoint x: 516, startPoint y: 164, endPoint x: 573, endPoint y: 198, distance: 66.0
drag, startPoint x: 596, startPoint y: 141, endPoint x: 607, endPoint y: 198, distance: 58.2
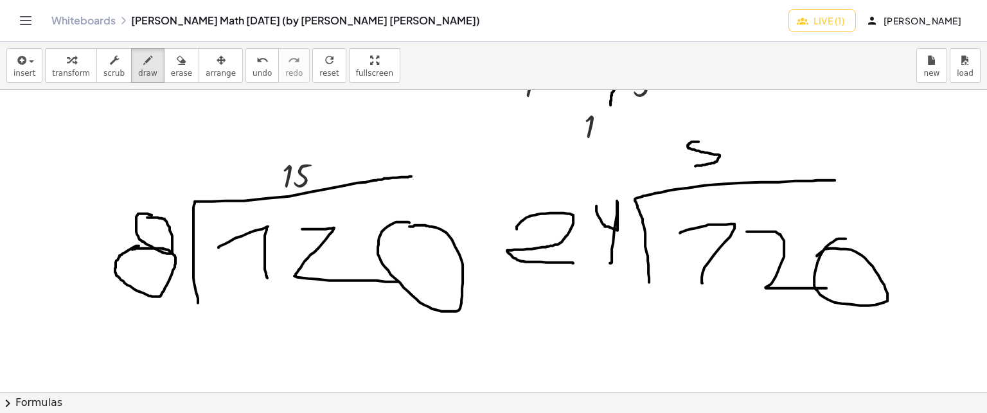
drag, startPoint x: 698, startPoint y: 141, endPoint x: 689, endPoint y: 167, distance: 27.8
click at [17, 56] on icon "button" at bounding box center [21, 60] width 12 height 15
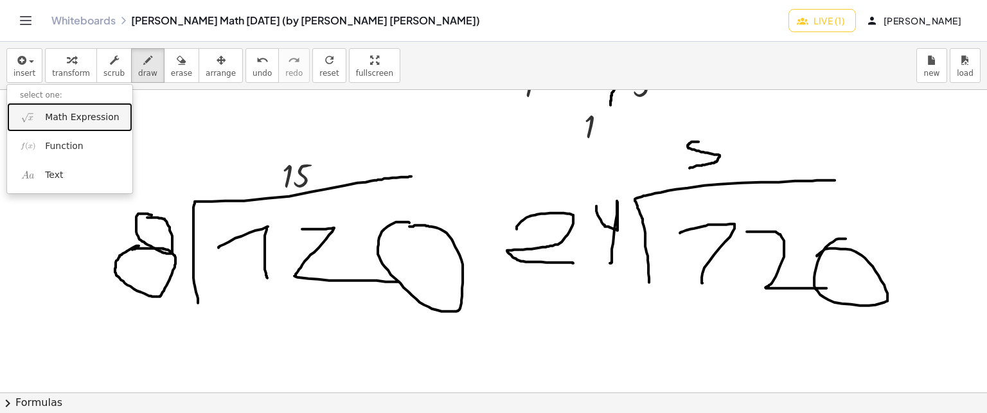
click at [46, 116] on span "Math Expression" at bounding box center [82, 117] width 74 height 13
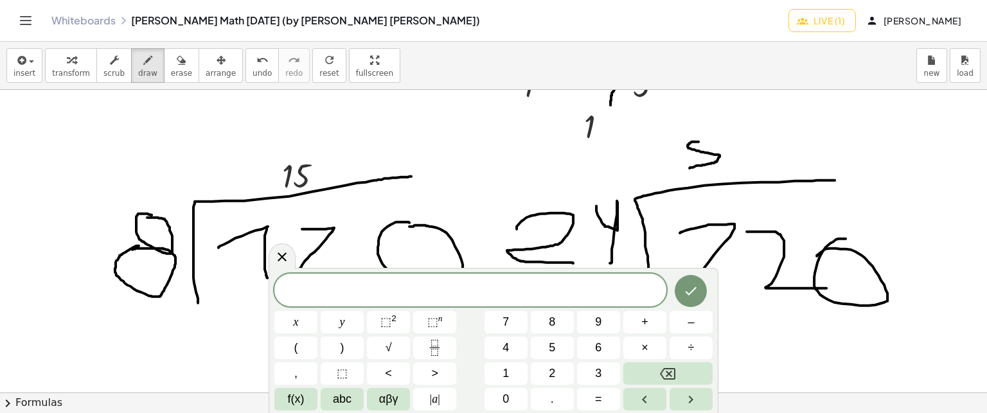
click at [529, 70] on div "insert select one: Math Expression Function Text transform scrub draw erase arr…" at bounding box center [493, 66] width 987 height 48
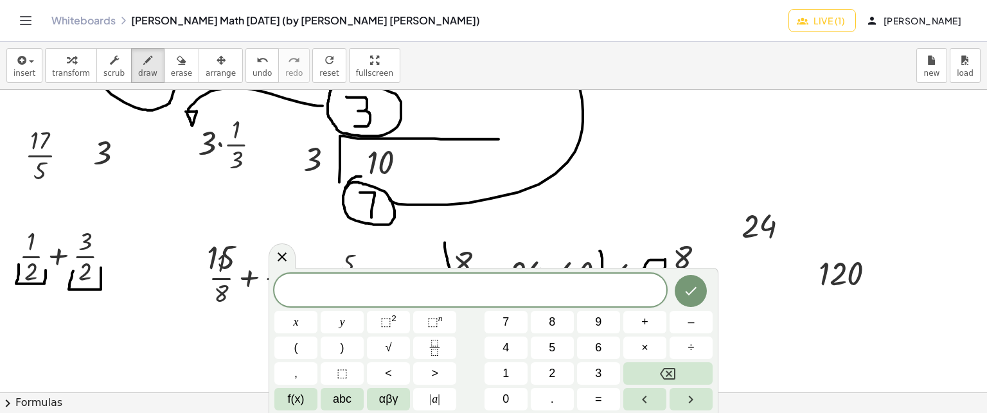
scroll to position [5246, 0]
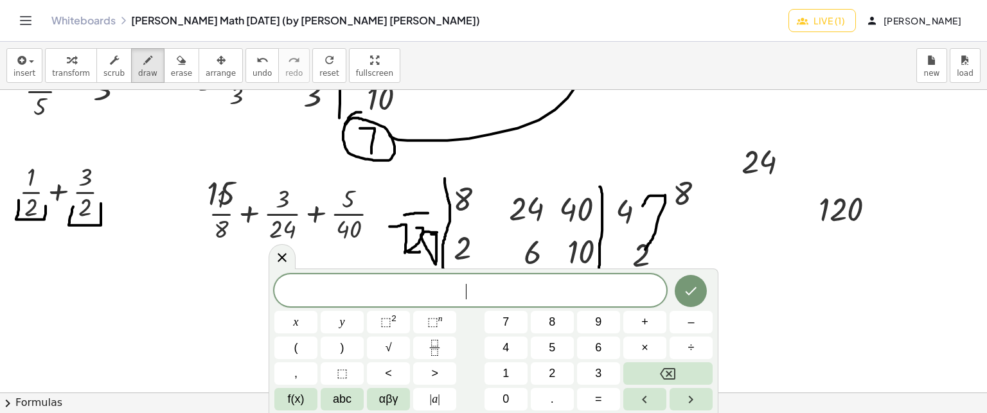
click at [522, 294] on span "​" at bounding box center [470, 292] width 392 height 18
click at [696, 301] on button "Done" at bounding box center [690, 291] width 32 height 32
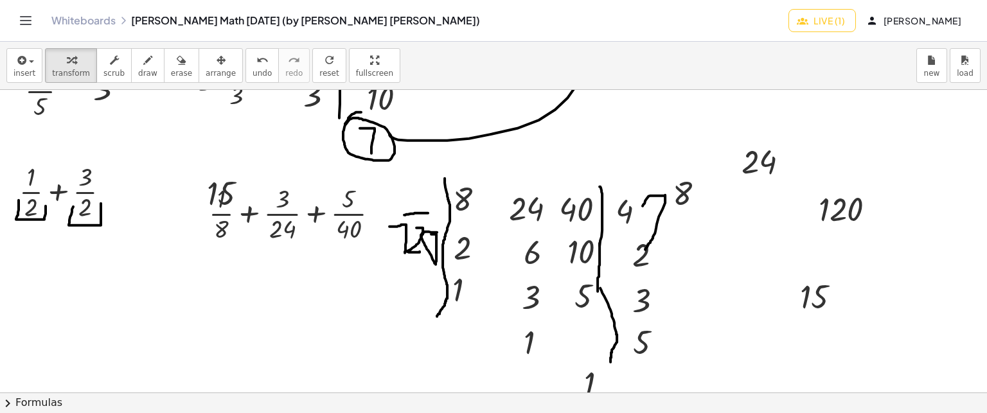
click at [206, 69] on span "arrange" at bounding box center [221, 73] width 30 height 9
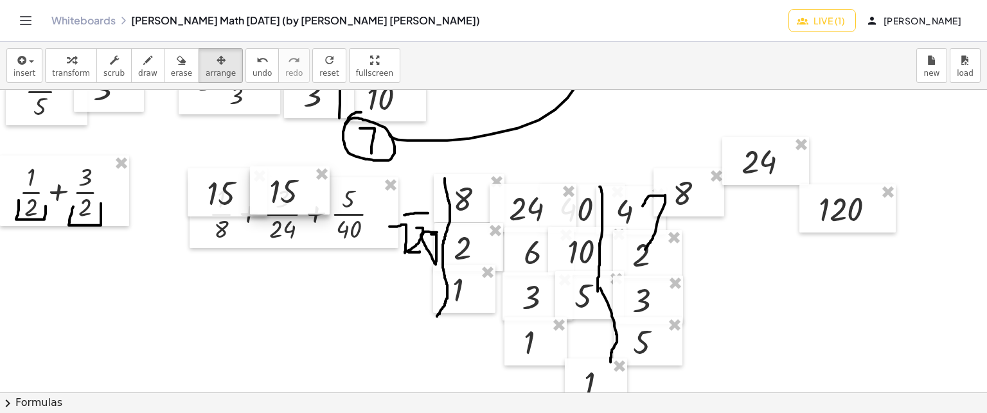
drag, startPoint x: 843, startPoint y: 308, endPoint x: 310, endPoint y: 205, distance: 542.3
click at [310, 205] on div at bounding box center [290, 190] width 80 height 49
click at [131, 75] on button "draw" at bounding box center [147, 65] width 33 height 35
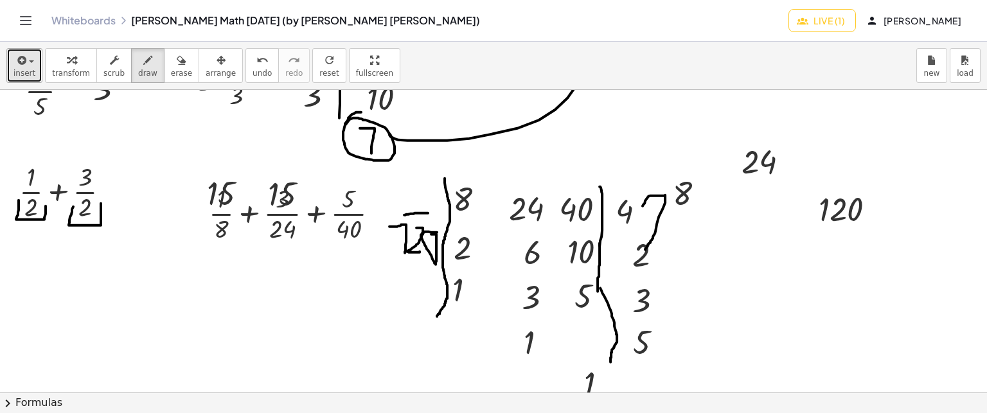
click at [21, 73] on span "insert" at bounding box center [24, 73] width 22 height 9
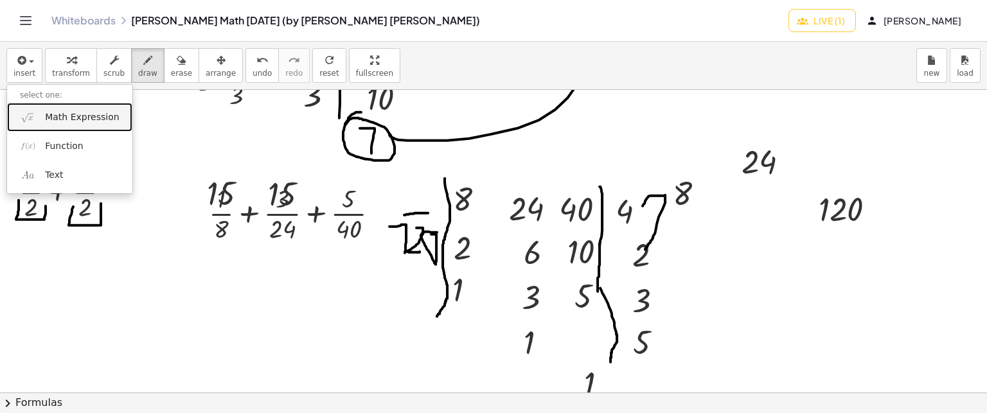
click at [55, 112] on span "Math Expression" at bounding box center [82, 117] width 74 height 13
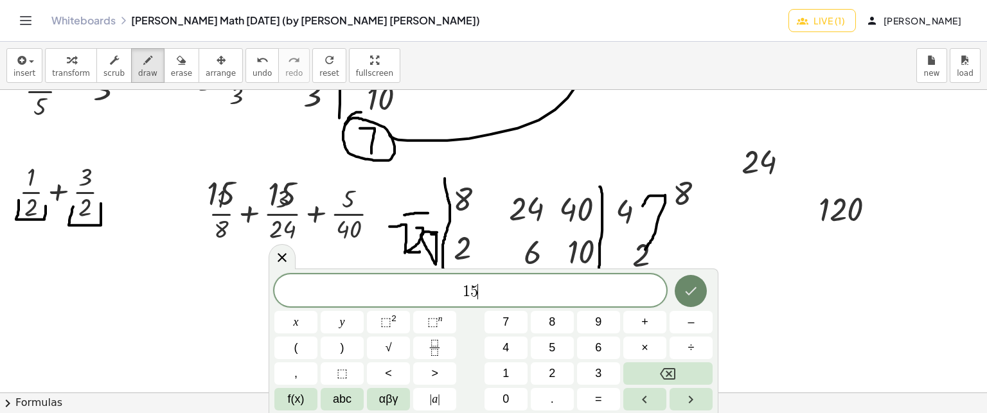
click at [694, 296] on icon "Done" at bounding box center [690, 290] width 15 height 15
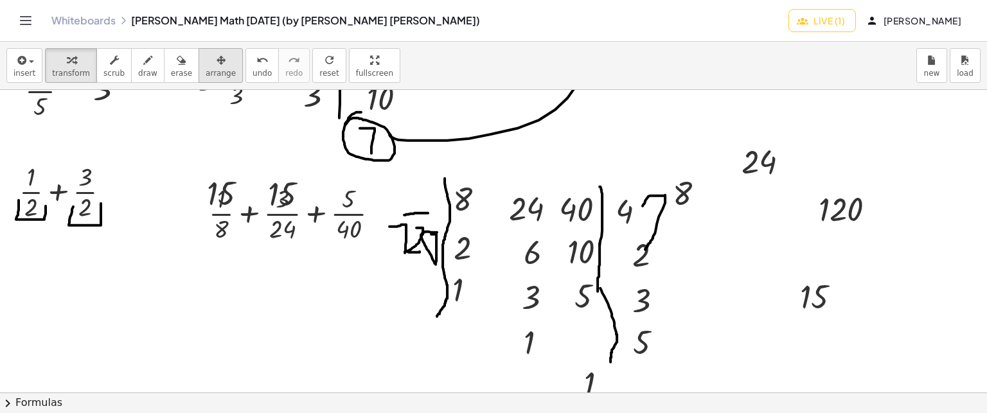
click at [216, 54] on icon "button" at bounding box center [220, 60] width 9 height 15
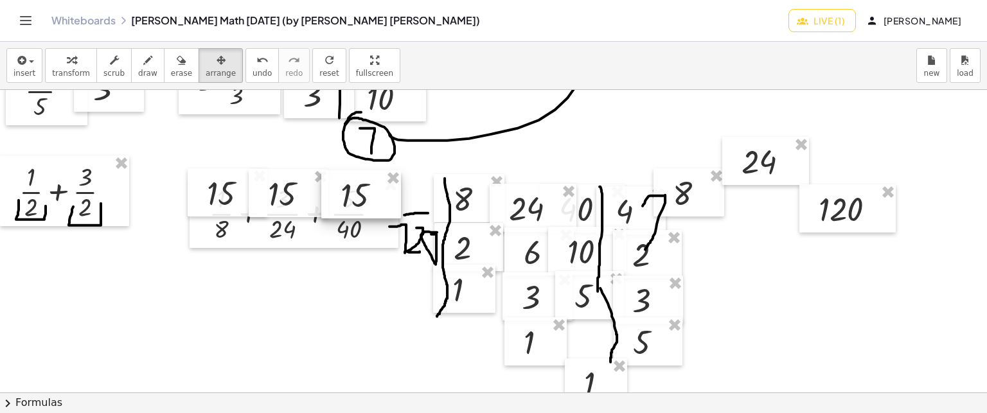
drag, startPoint x: 830, startPoint y: 303, endPoint x: 371, endPoint y: 201, distance: 470.9
click at [371, 201] on div at bounding box center [361, 194] width 80 height 49
click at [131, 78] on button "draw" at bounding box center [147, 65] width 33 height 35
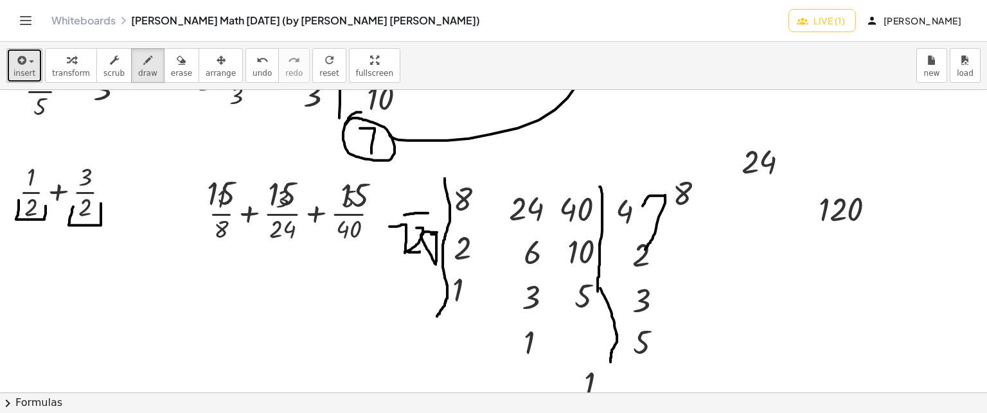
click at [30, 65] on div "button" at bounding box center [24, 59] width 22 height 15
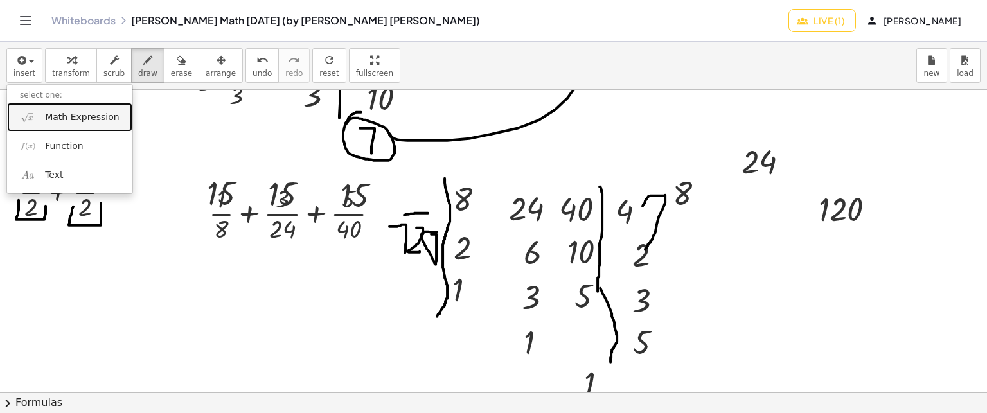
click at [80, 112] on span "Math Expression" at bounding box center [82, 117] width 74 height 13
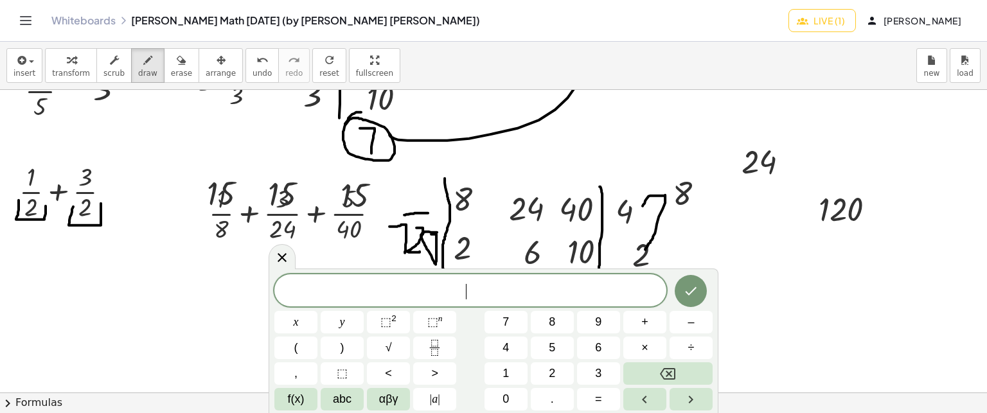
click at [488, 17] on div "Whiteboards [PERSON_NAME] Math [DATE] (by [PERSON_NAME] [PERSON_NAME])" at bounding box center [419, 20] width 737 height 13
